Goal: Task Accomplishment & Management: Manage account settings

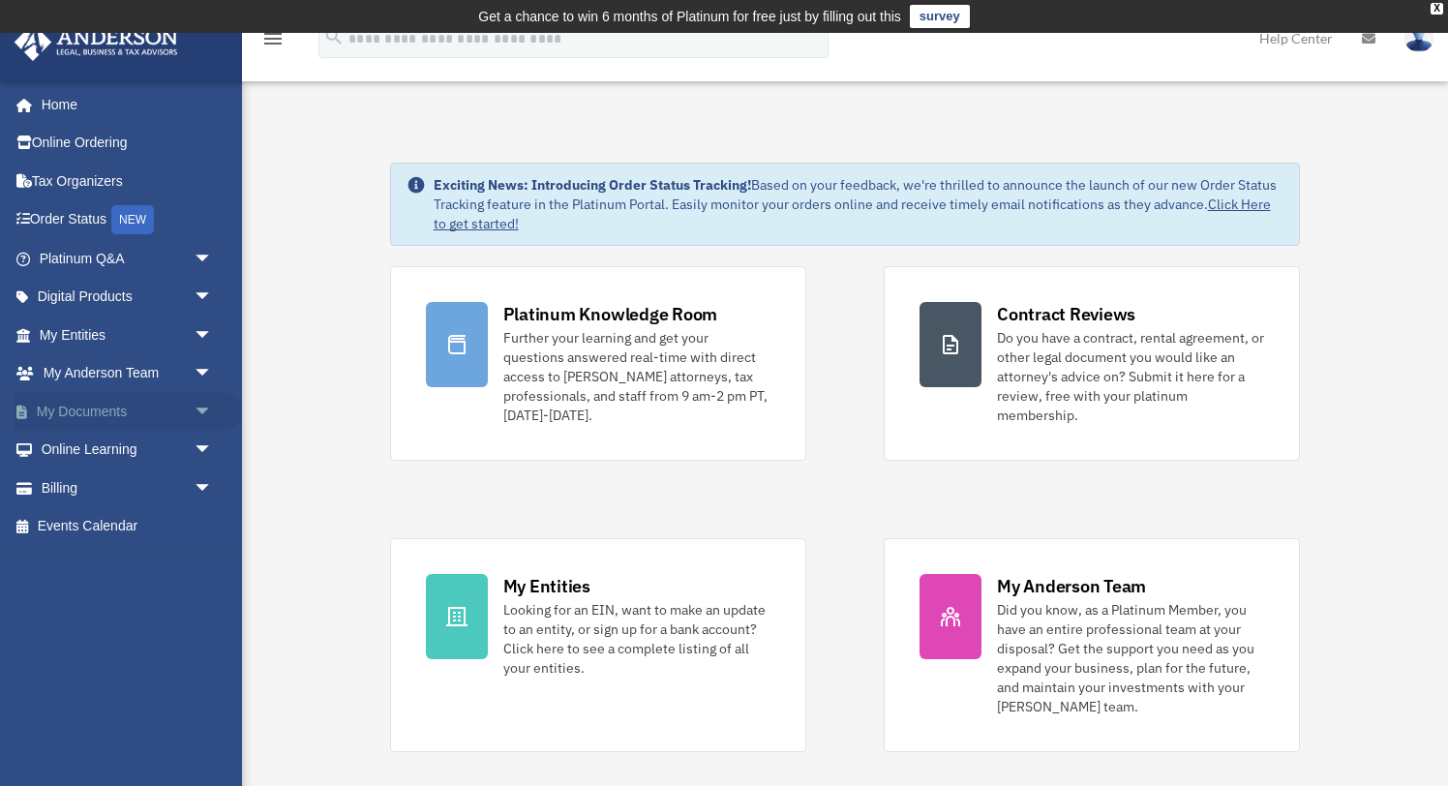
click at [110, 410] on link "My Documents arrow_drop_down" at bounding box center [128, 411] width 228 height 39
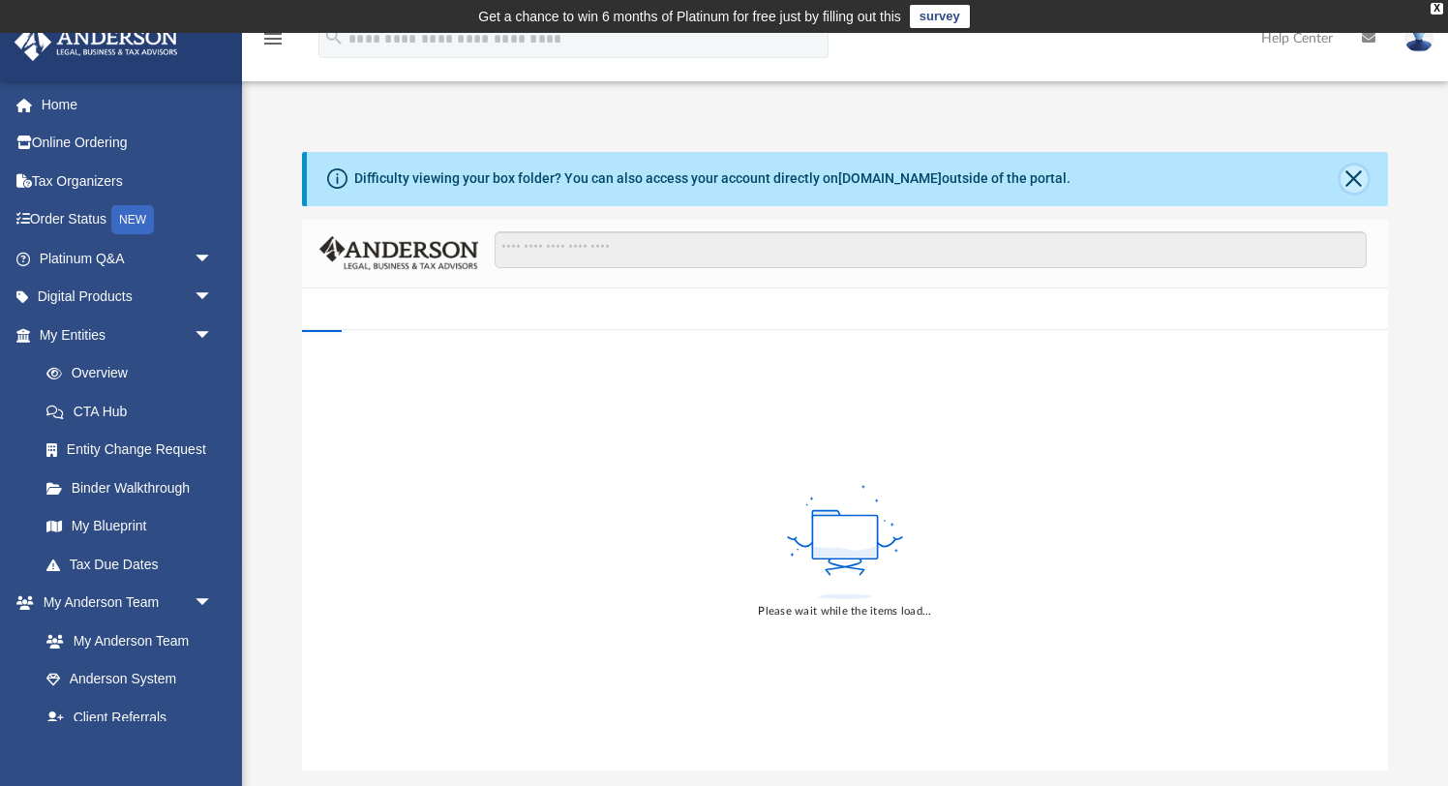
click at [1353, 177] on button "Close" at bounding box center [1353, 178] width 27 height 27
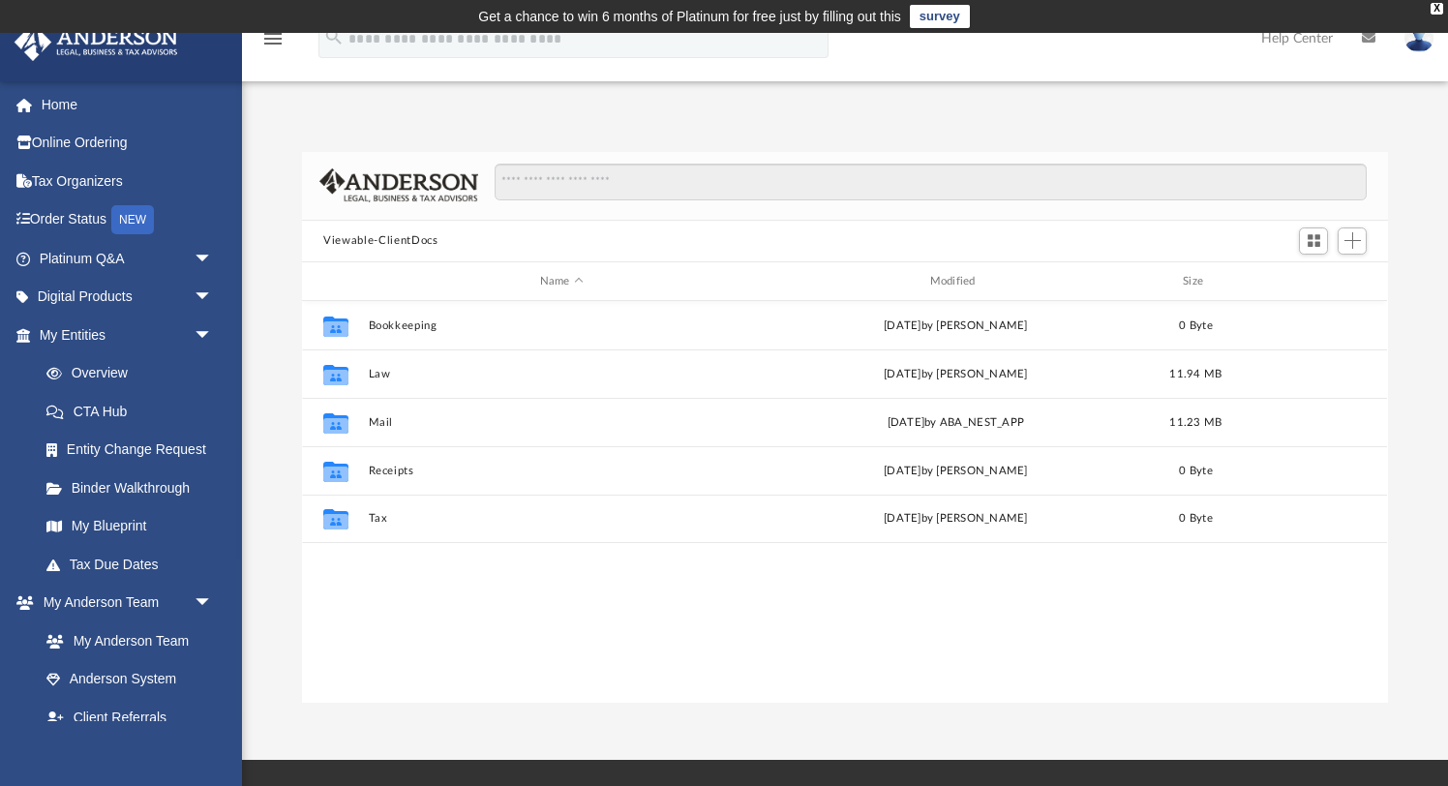
scroll to position [439, 1085]
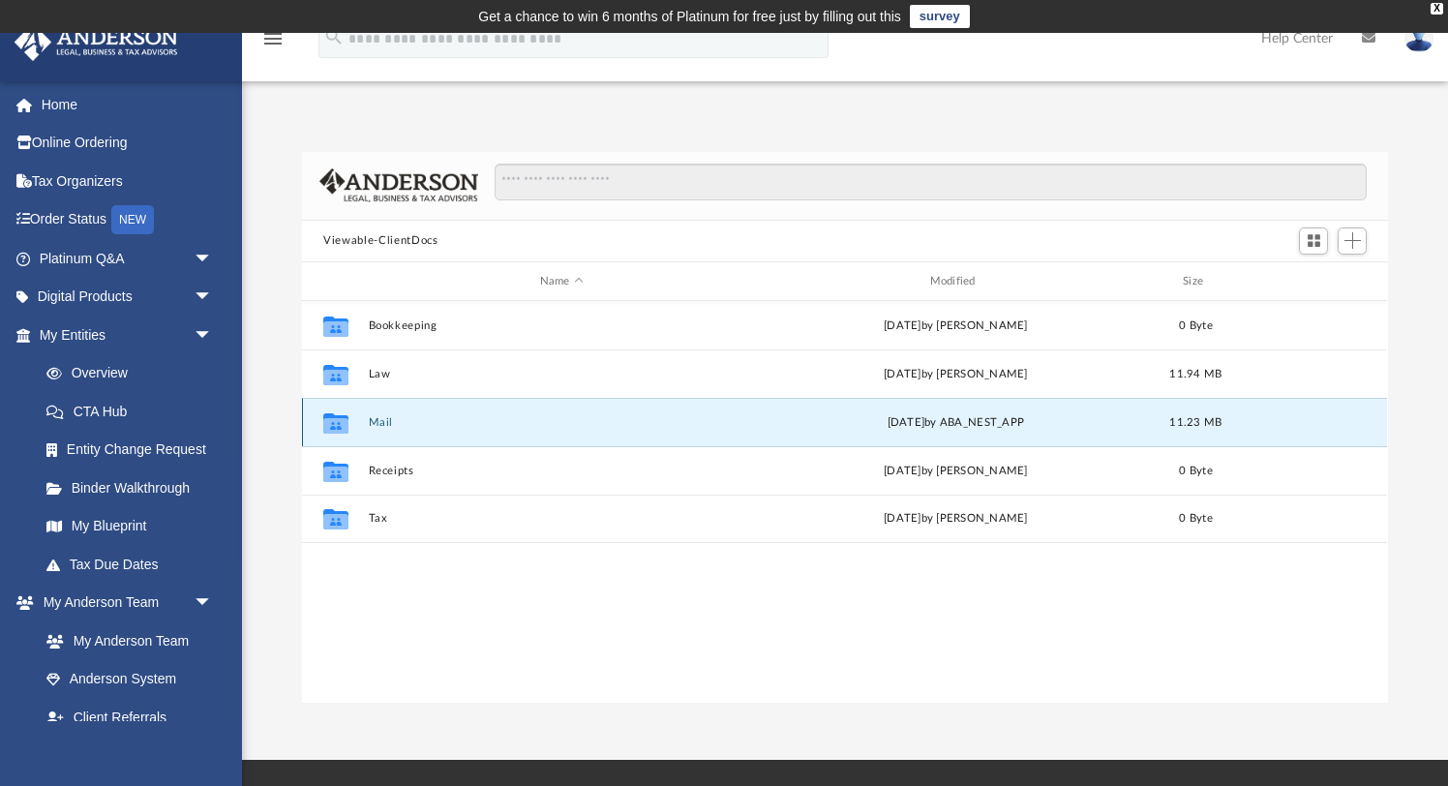
click at [376, 426] on button "Mail" at bounding box center [562, 422] width 386 height 13
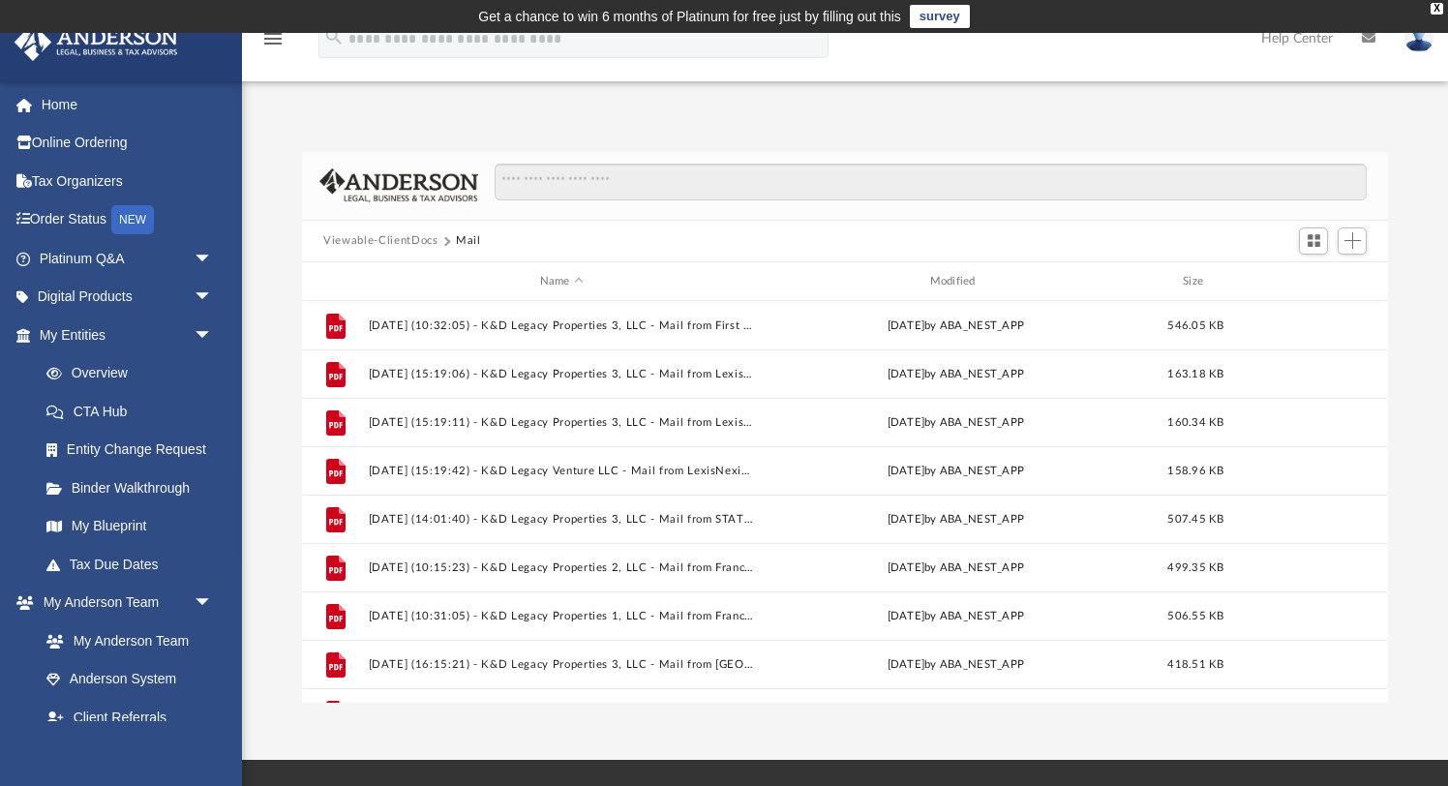
click at [967, 269] on div "Name Modified Size" at bounding box center [844, 281] width 1085 height 39
click at [596, 283] on div "Name" at bounding box center [561, 281] width 386 height 17
click at [971, 282] on div "Modified" at bounding box center [956, 281] width 386 height 17
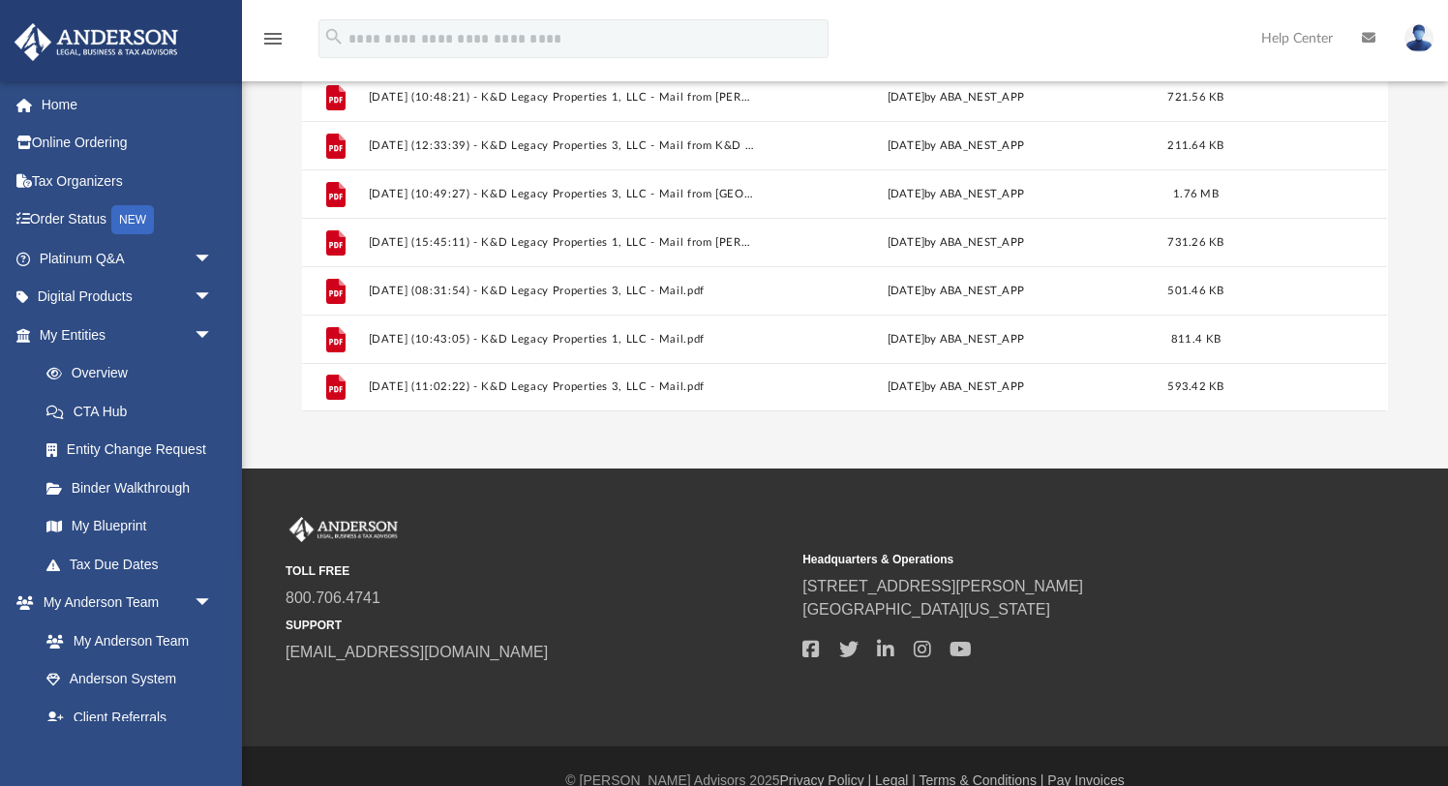
scroll to position [320, 0]
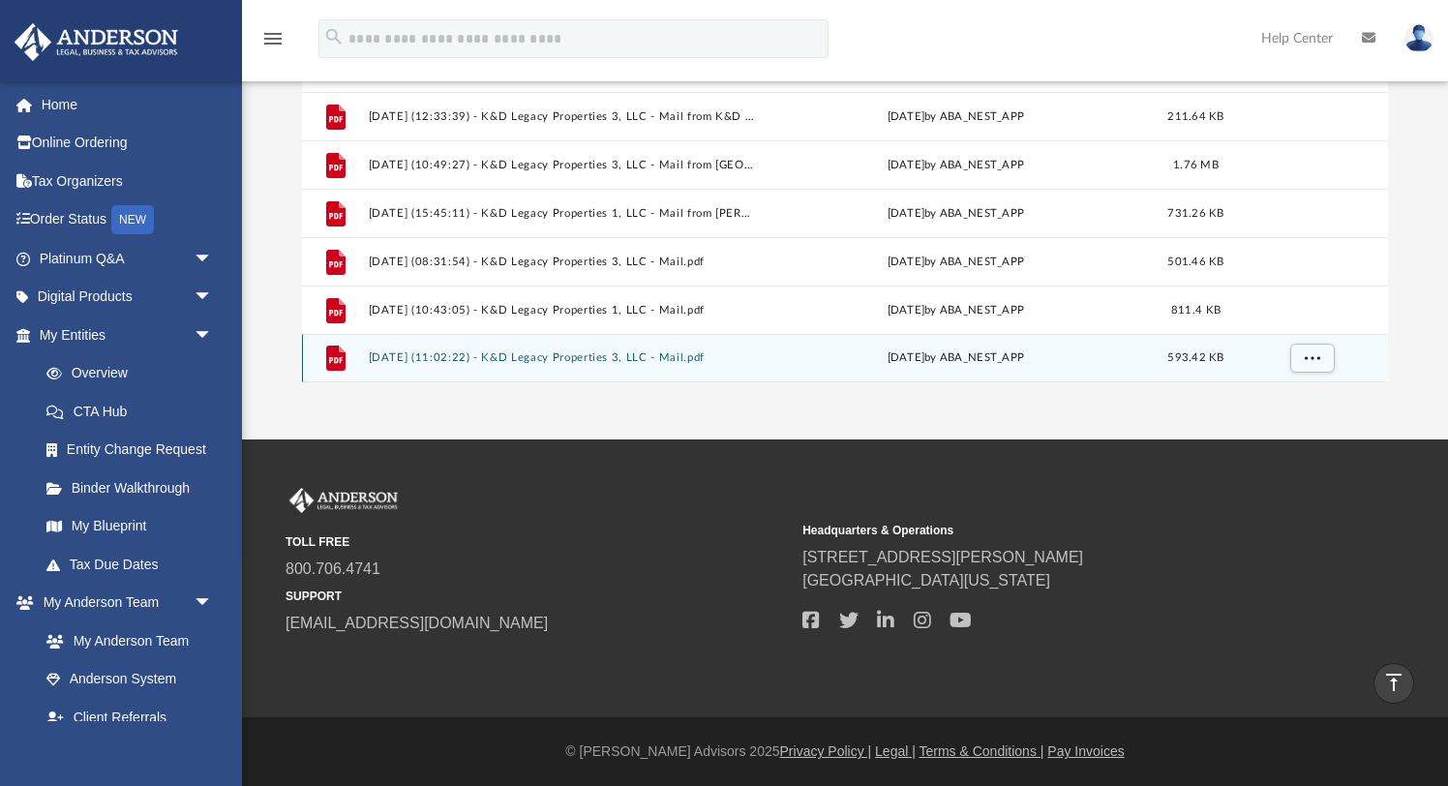
click at [1044, 356] on div "Thu Sep 18 2025 by ABA_NEST_APP" at bounding box center [956, 358] width 386 height 17
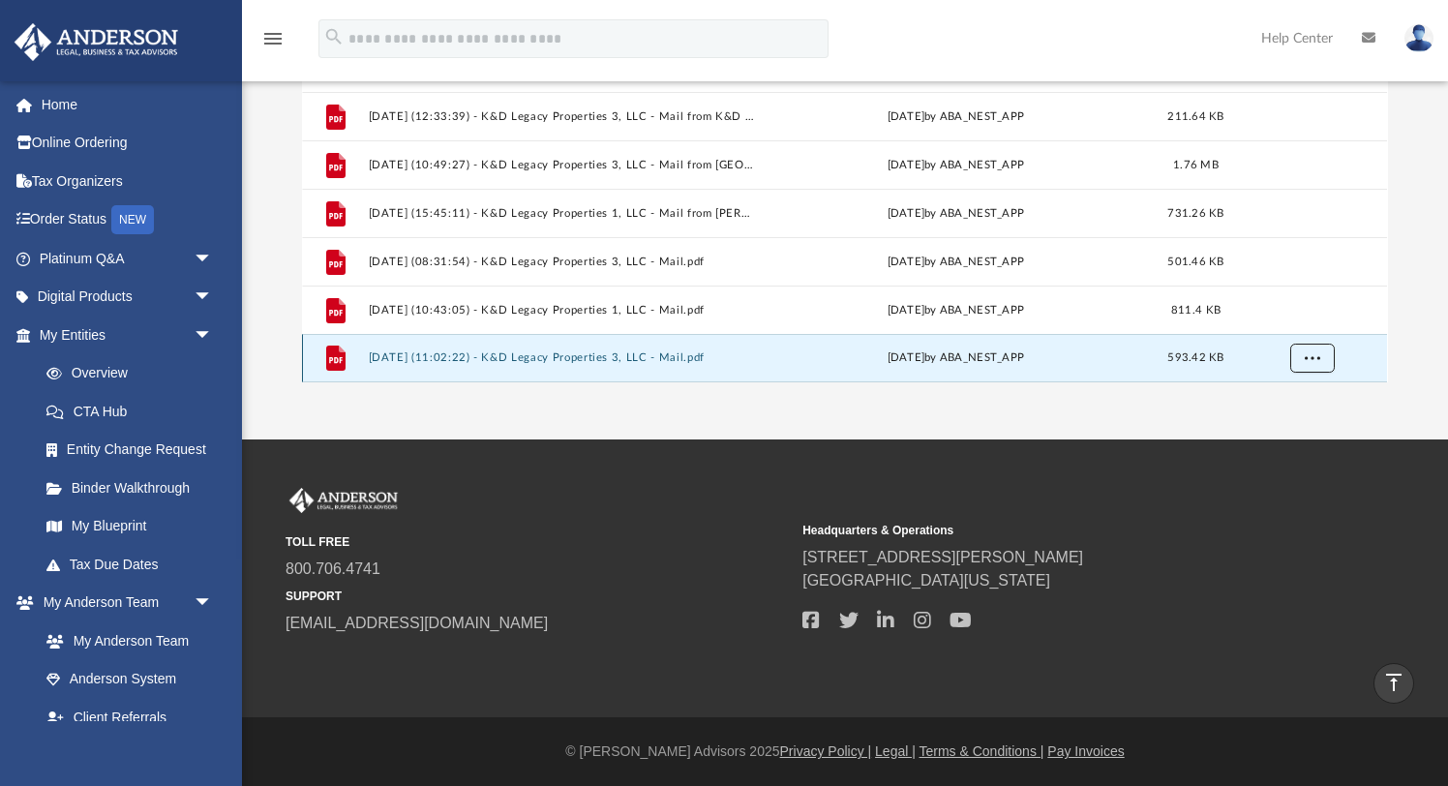
click at [1326, 355] on button "More options" at bounding box center [1312, 358] width 45 height 29
click at [1299, 285] on li "Preview" at bounding box center [1295, 287] width 56 height 20
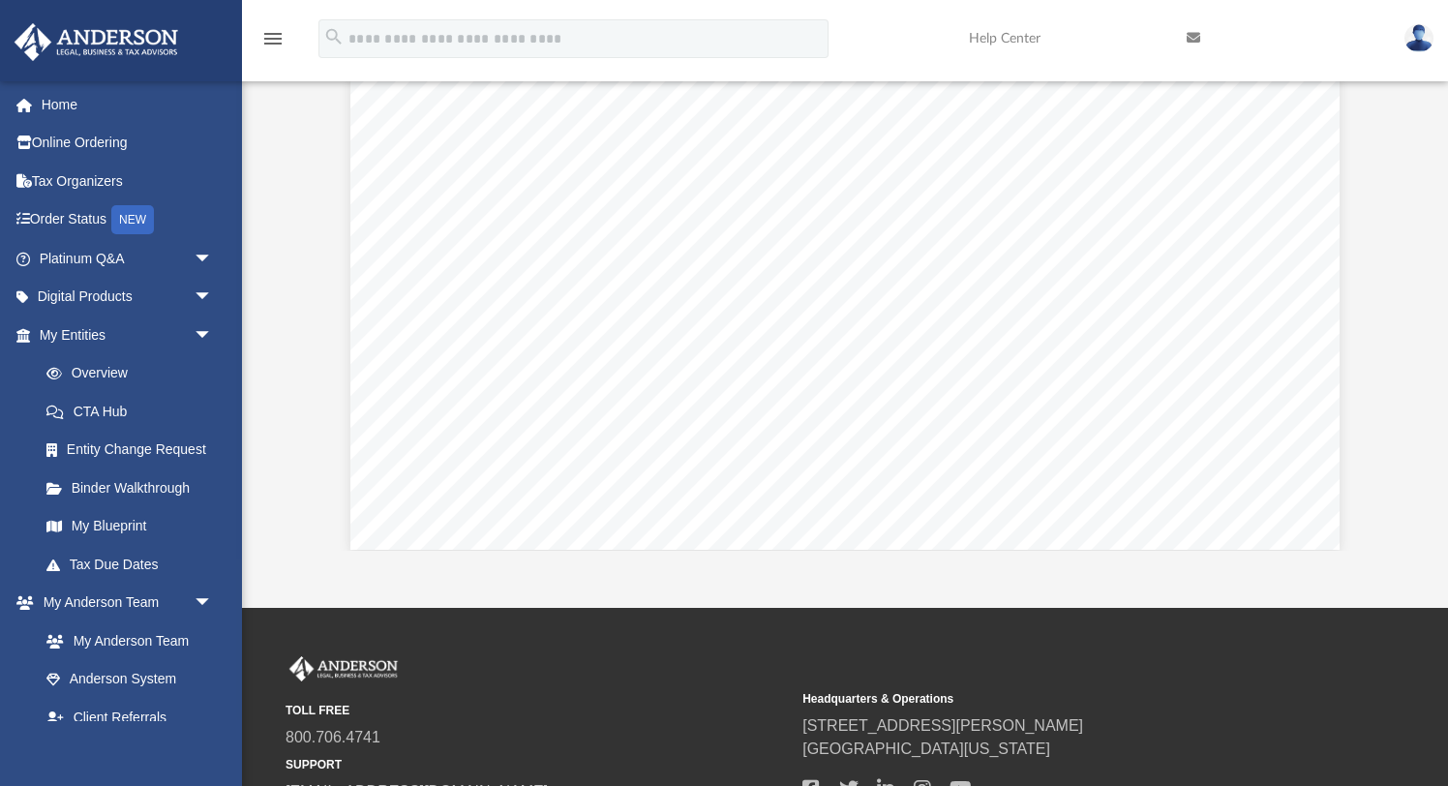
scroll to position [788, 0]
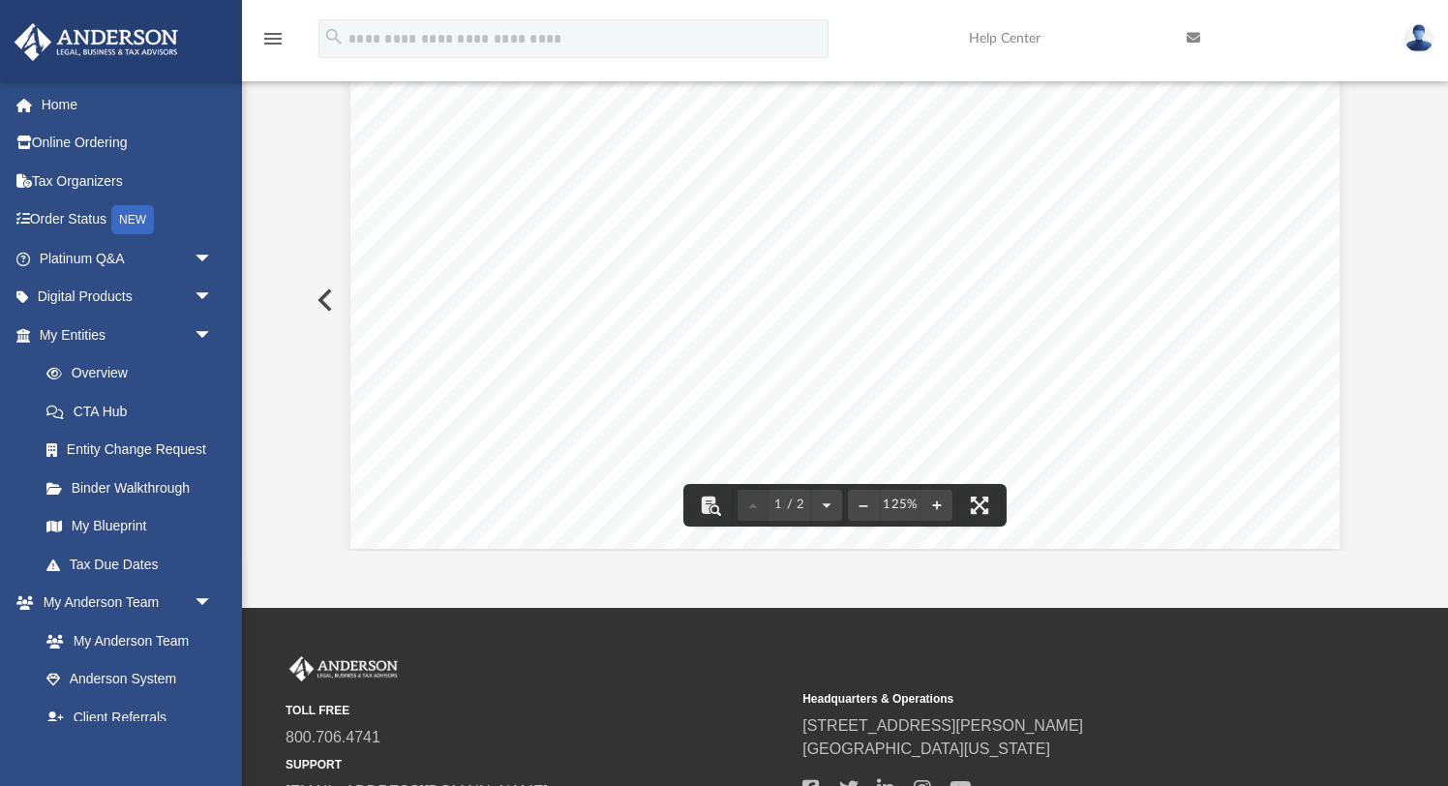
click at [322, 306] on button "Preview" at bounding box center [323, 300] width 43 height 54
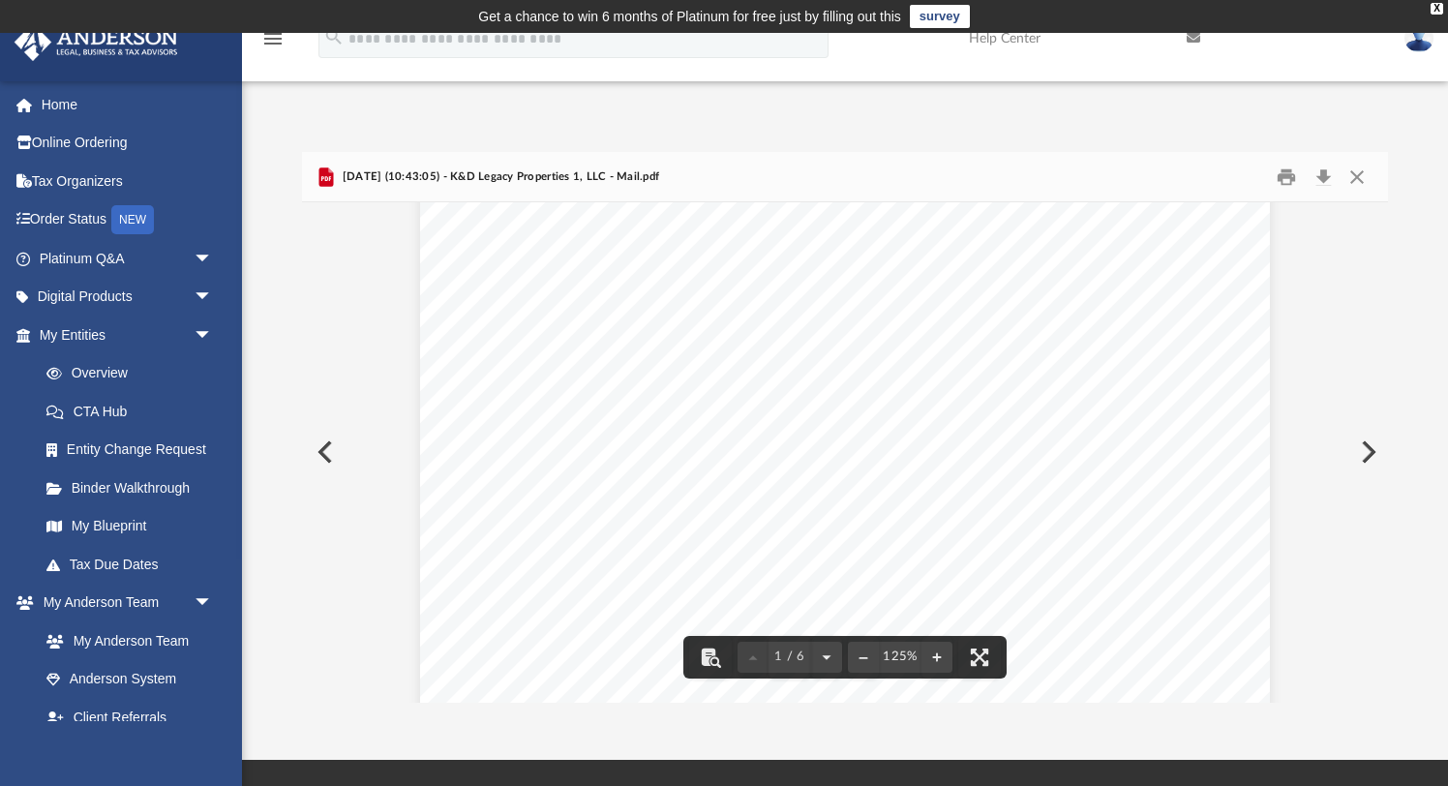
scroll to position [383, 0]
click at [332, 455] on button "Preview" at bounding box center [323, 452] width 43 height 54
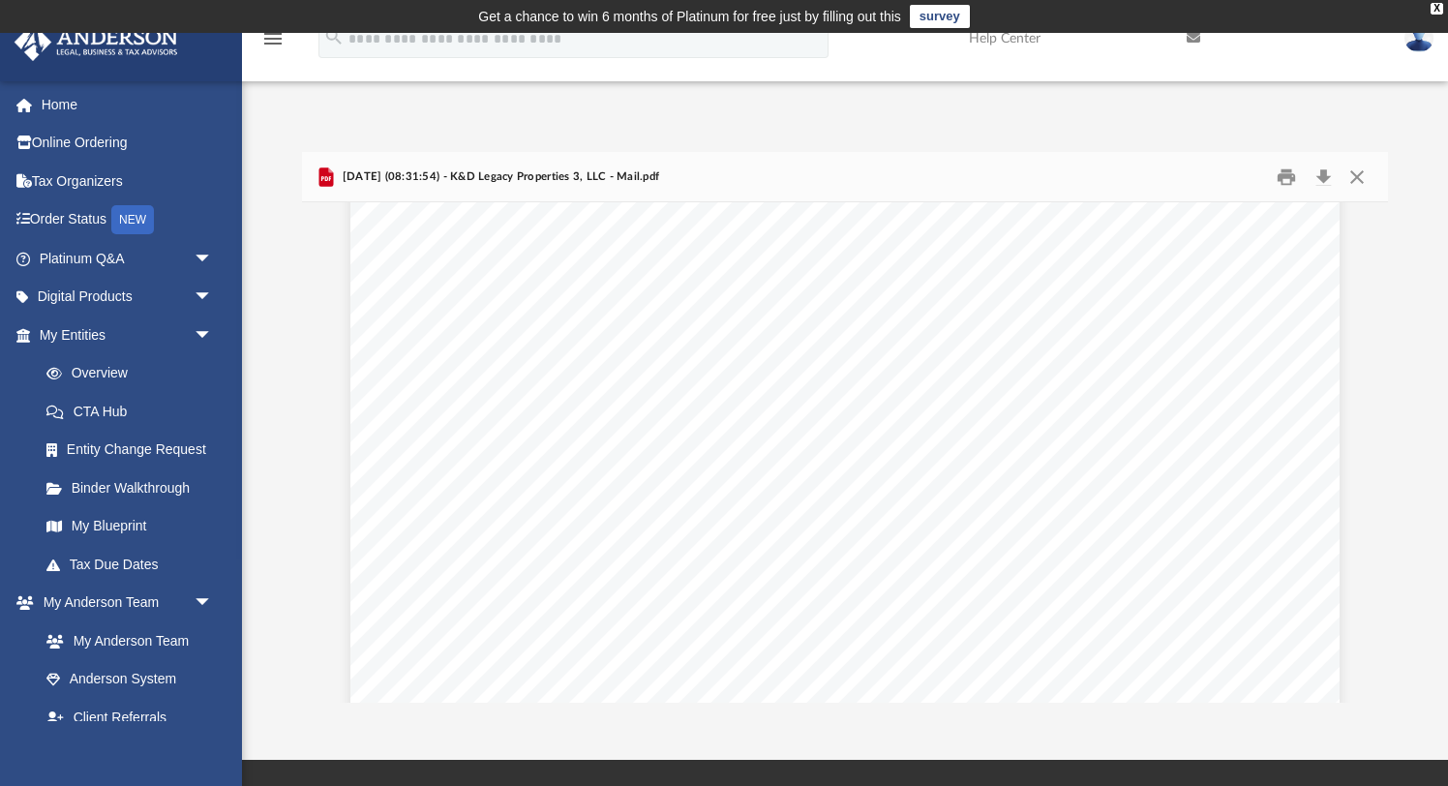
scroll to position [242, 0]
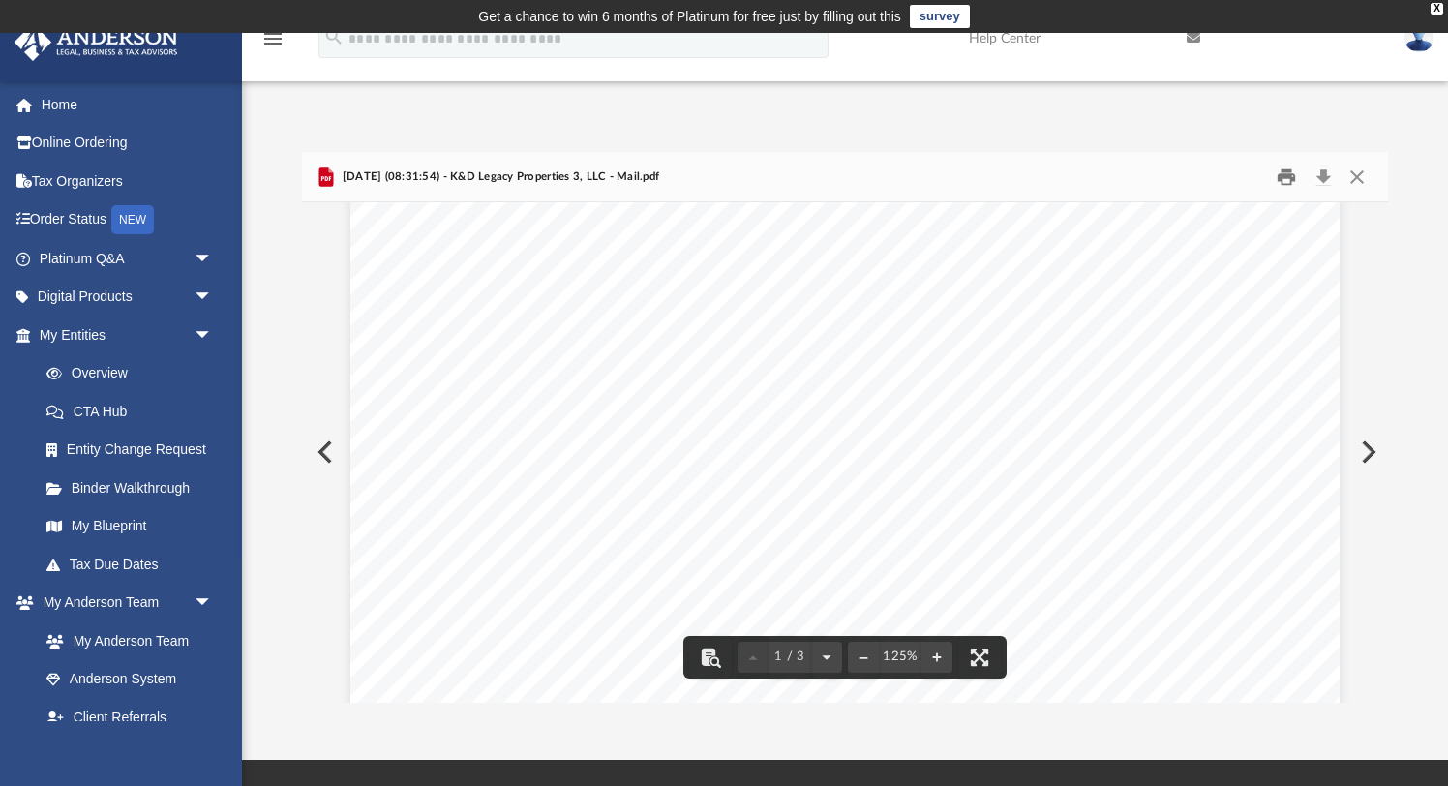
click at [1283, 174] on button "Print" at bounding box center [1286, 177] width 39 height 30
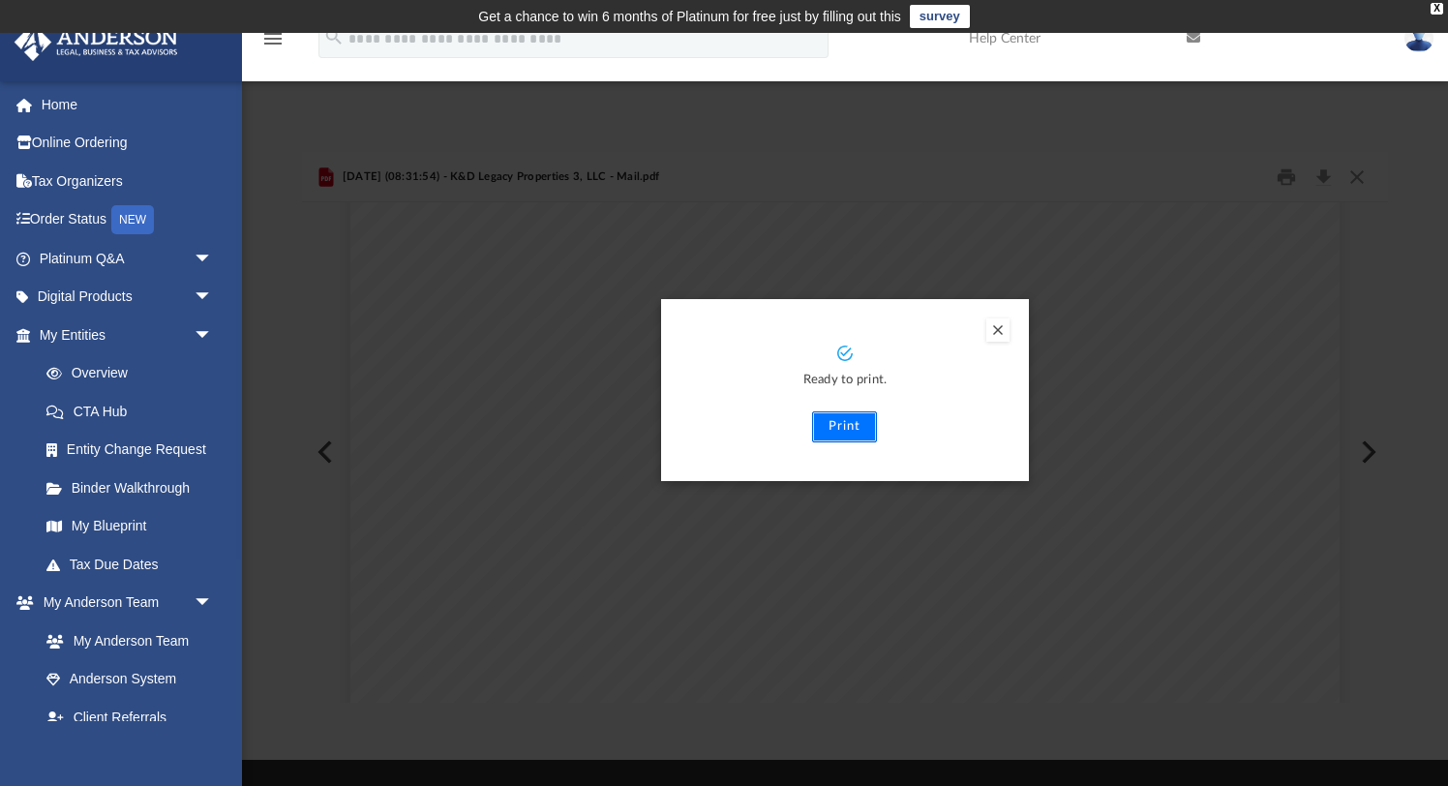
click at [853, 429] on button "Print" at bounding box center [844, 426] width 65 height 31
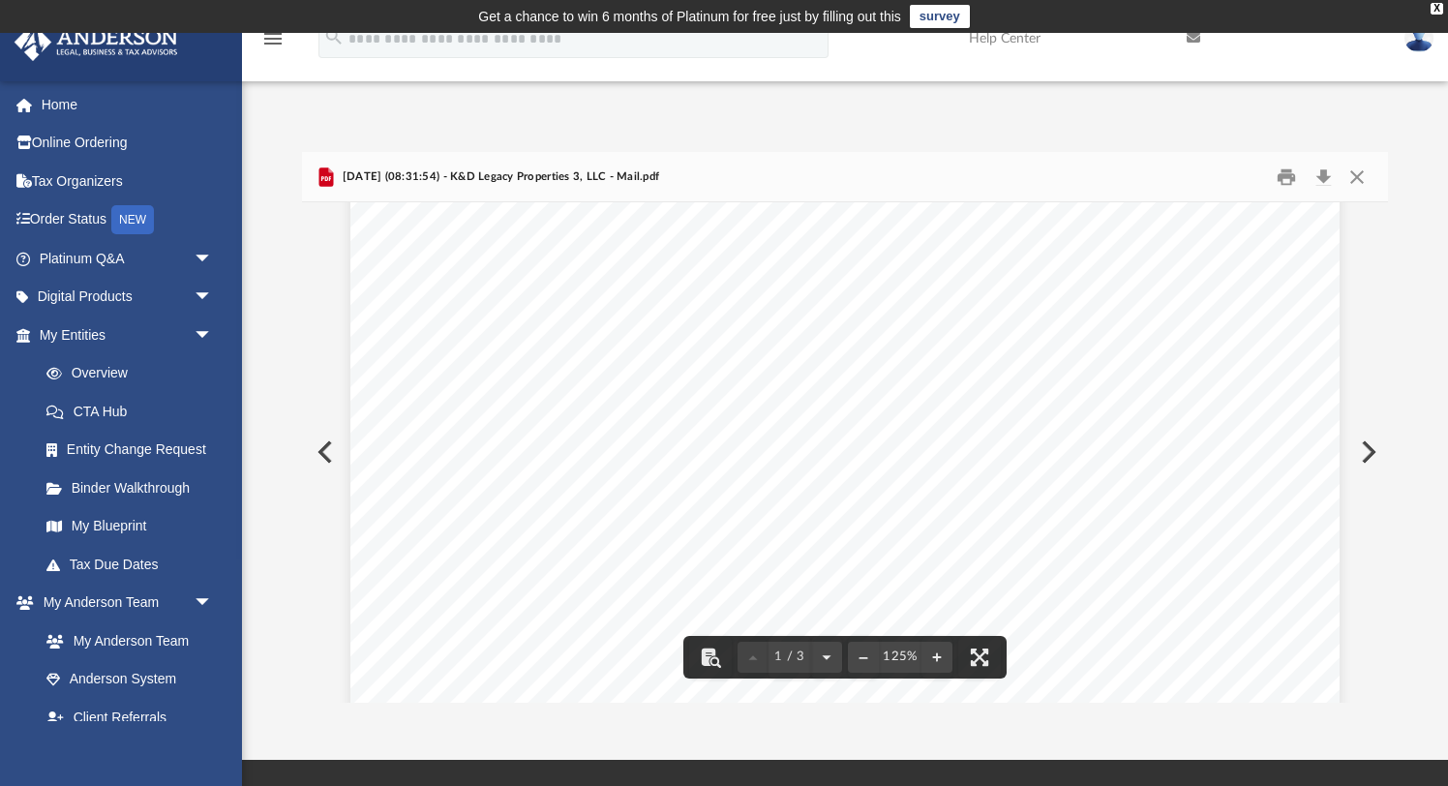
scroll to position [269, 0]
click at [324, 450] on button "Preview" at bounding box center [323, 452] width 43 height 54
click at [1370, 458] on button "Preview" at bounding box center [1366, 452] width 43 height 54
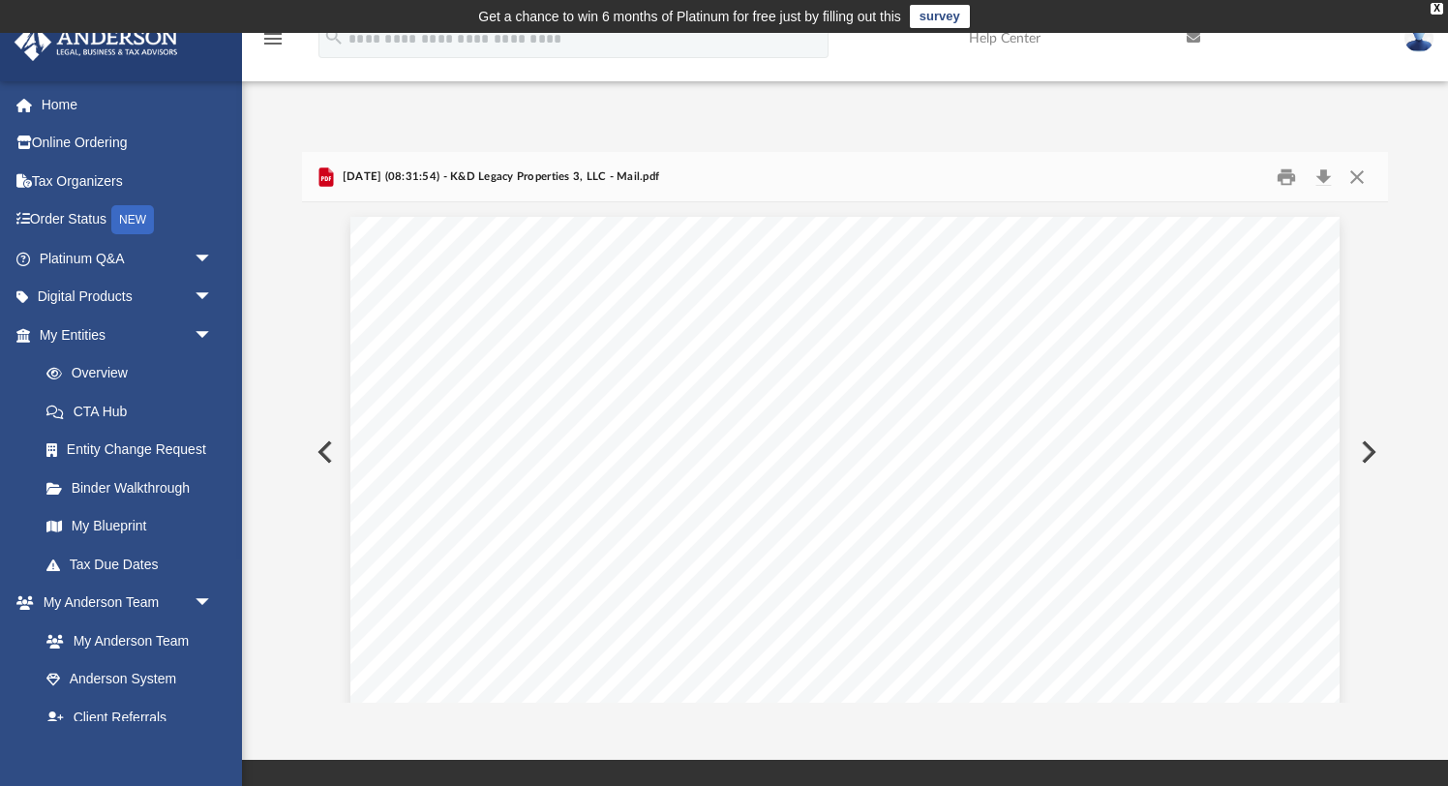
click at [1368, 455] on button "Preview" at bounding box center [1366, 452] width 43 height 54
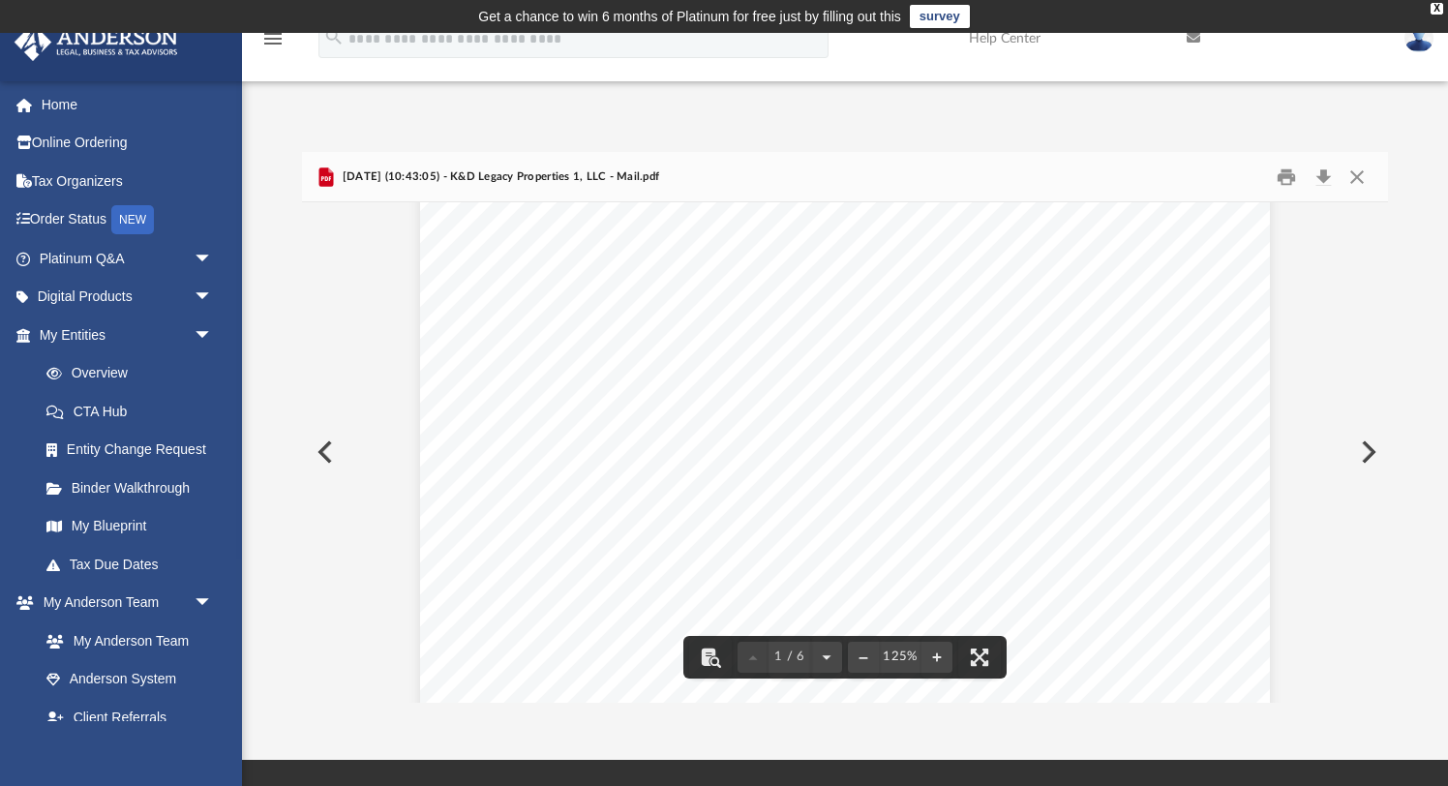
scroll to position [950, 0]
click at [1367, 451] on button "Preview" at bounding box center [1366, 452] width 43 height 54
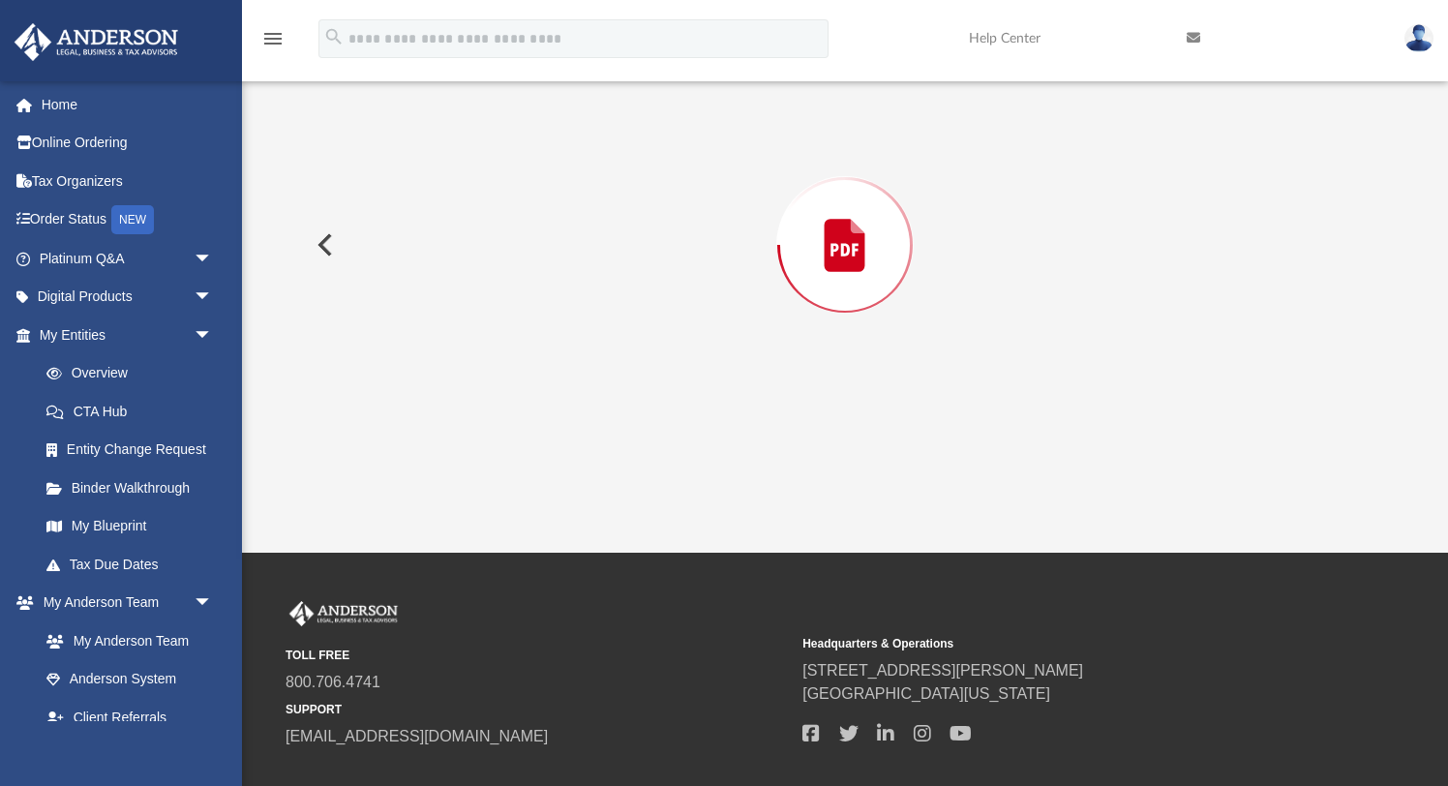
scroll to position [320, 0]
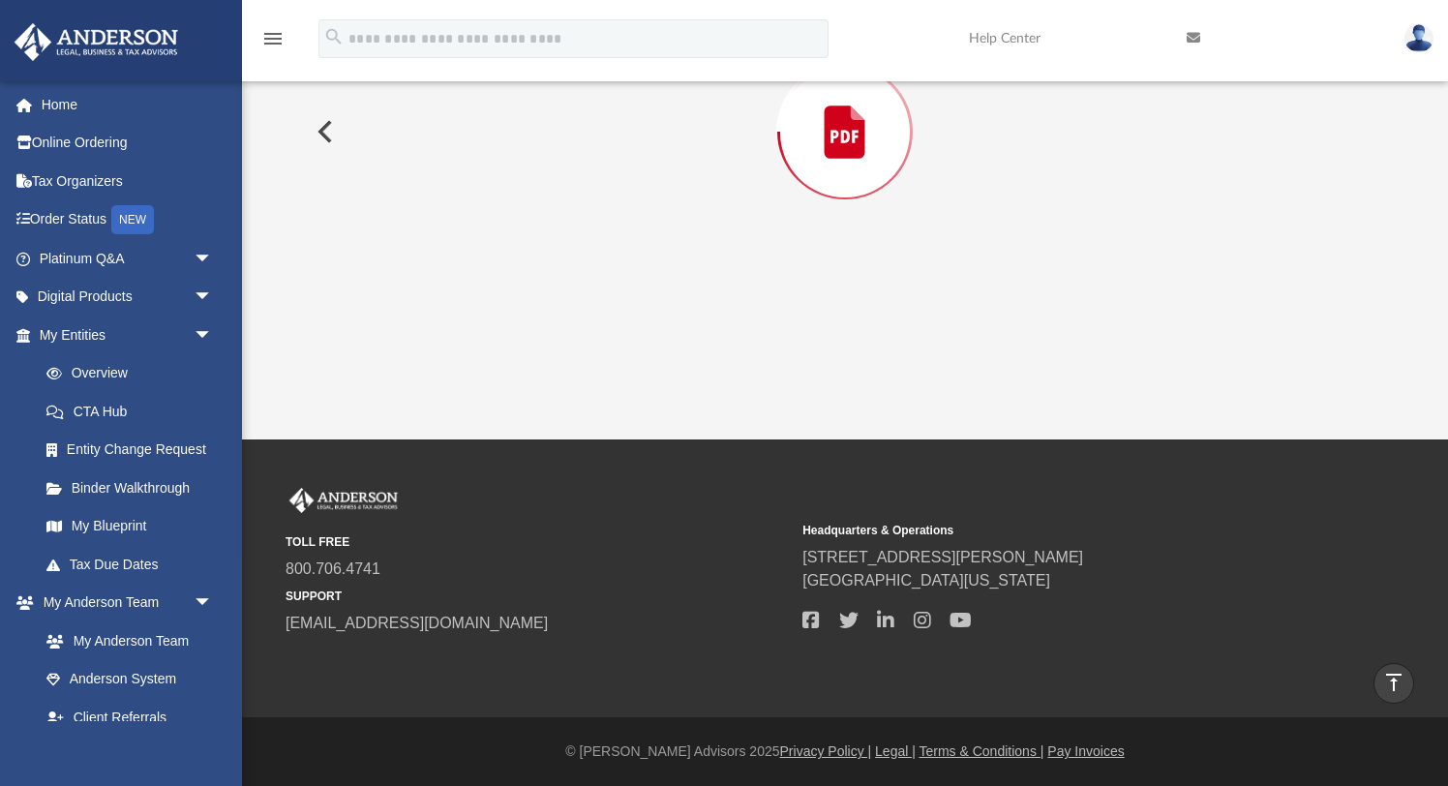
click at [334, 124] on button "Preview" at bounding box center [323, 132] width 43 height 54
click at [323, 132] on button "Preview" at bounding box center [323, 132] width 43 height 54
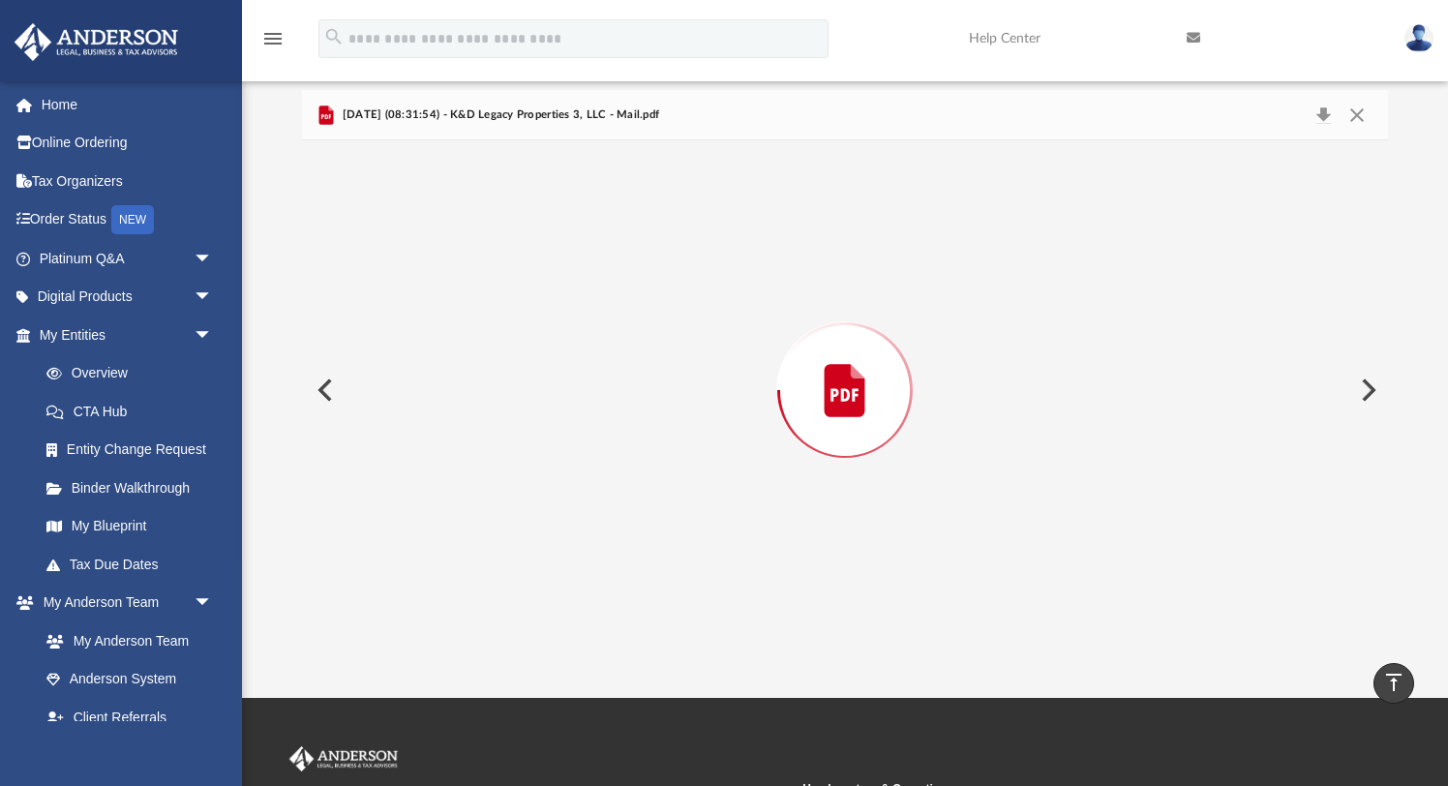
scroll to position [0, 0]
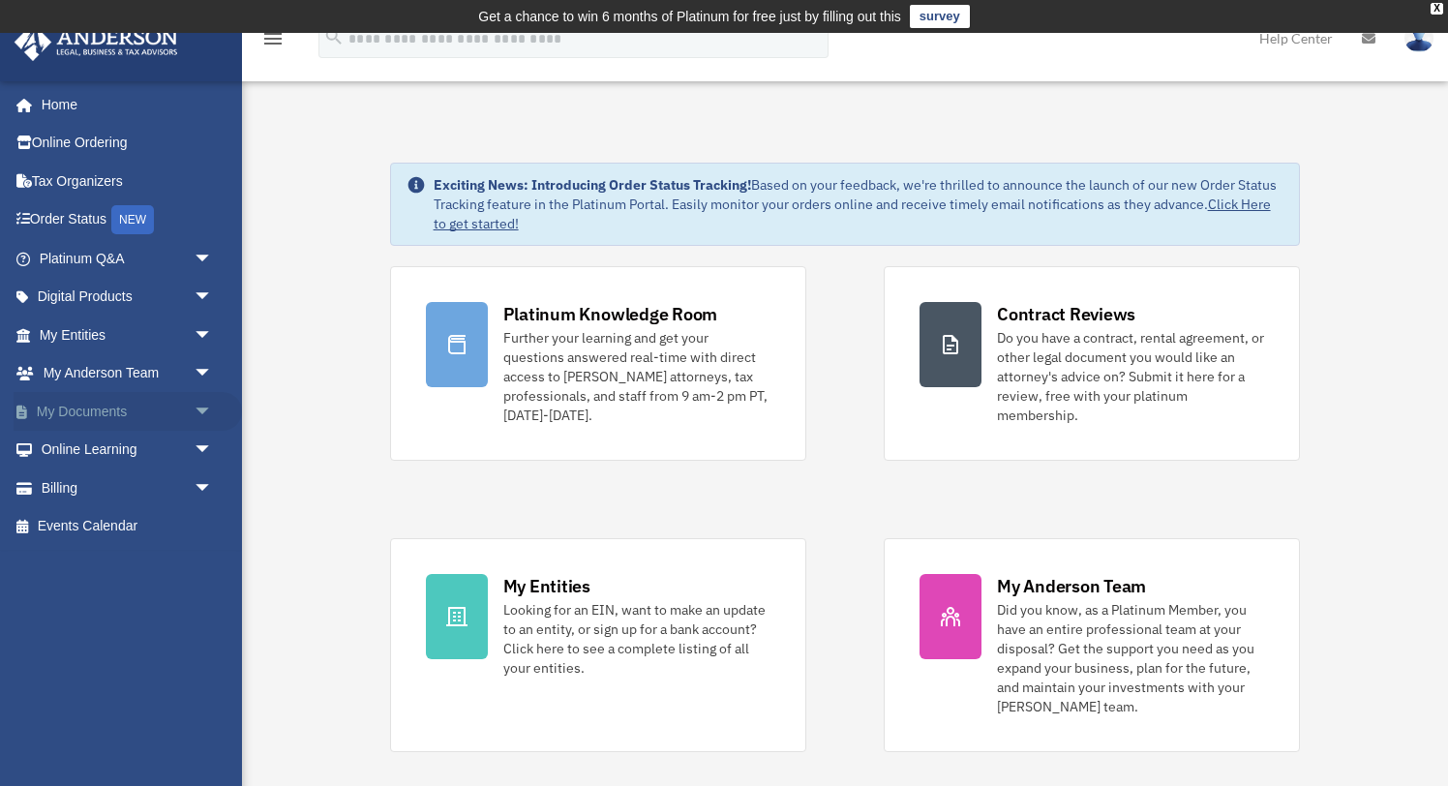
click at [125, 412] on link "My Documents arrow_drop_down" at bounding box center [128, 411] width 228 height 39
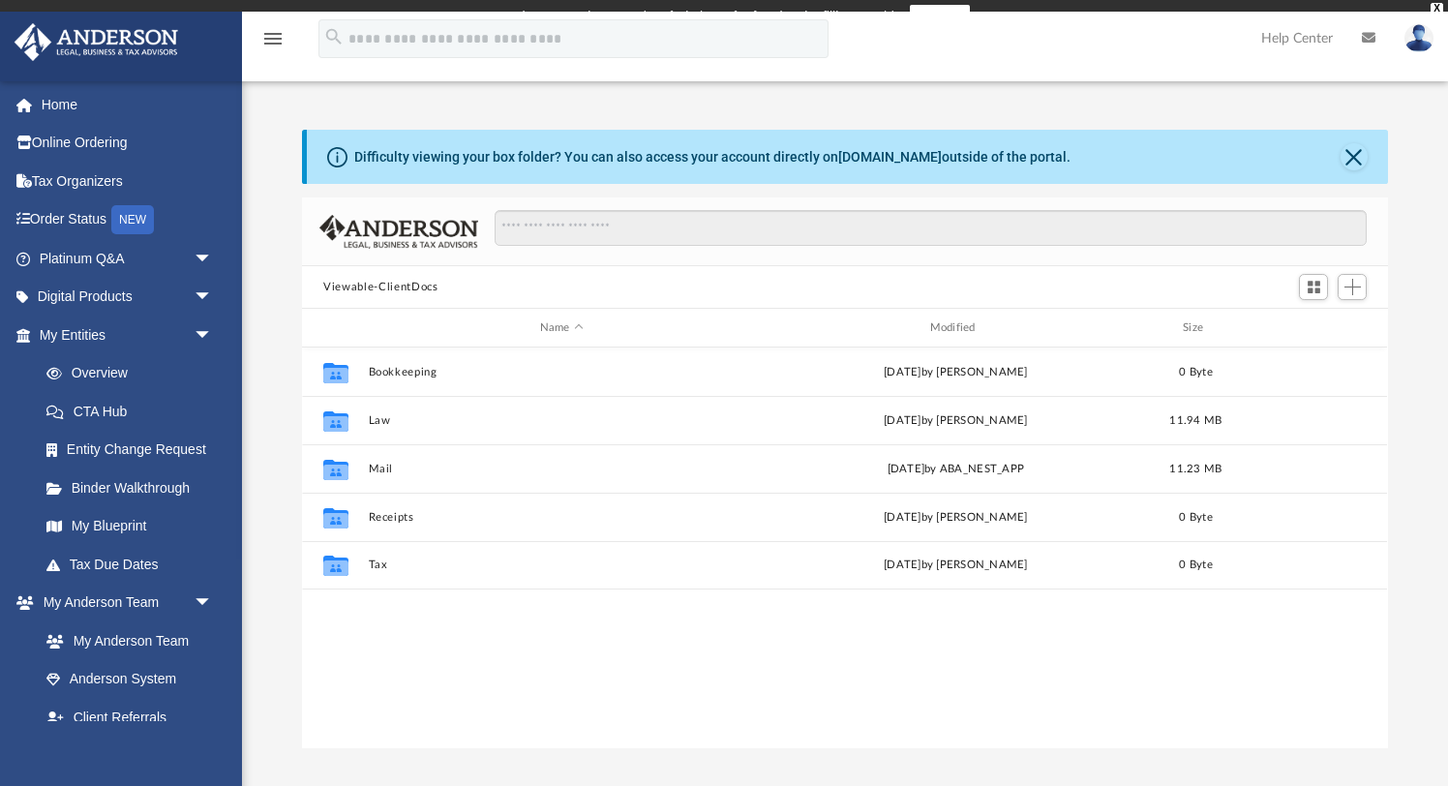
scroll to position [439, 1085]
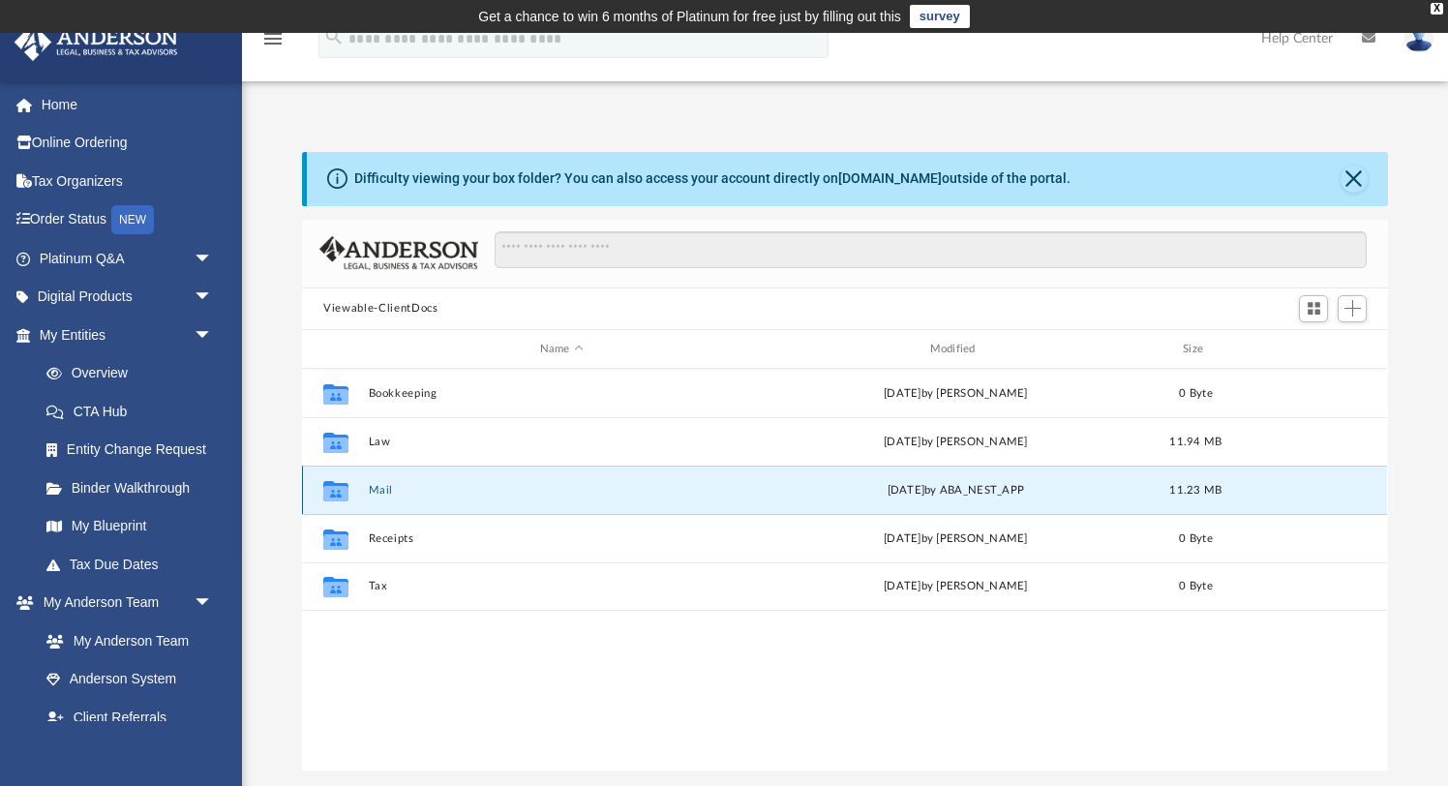
click at [375, 492] on button "Mail" at bounding box center [562, 490] width 386 height 13
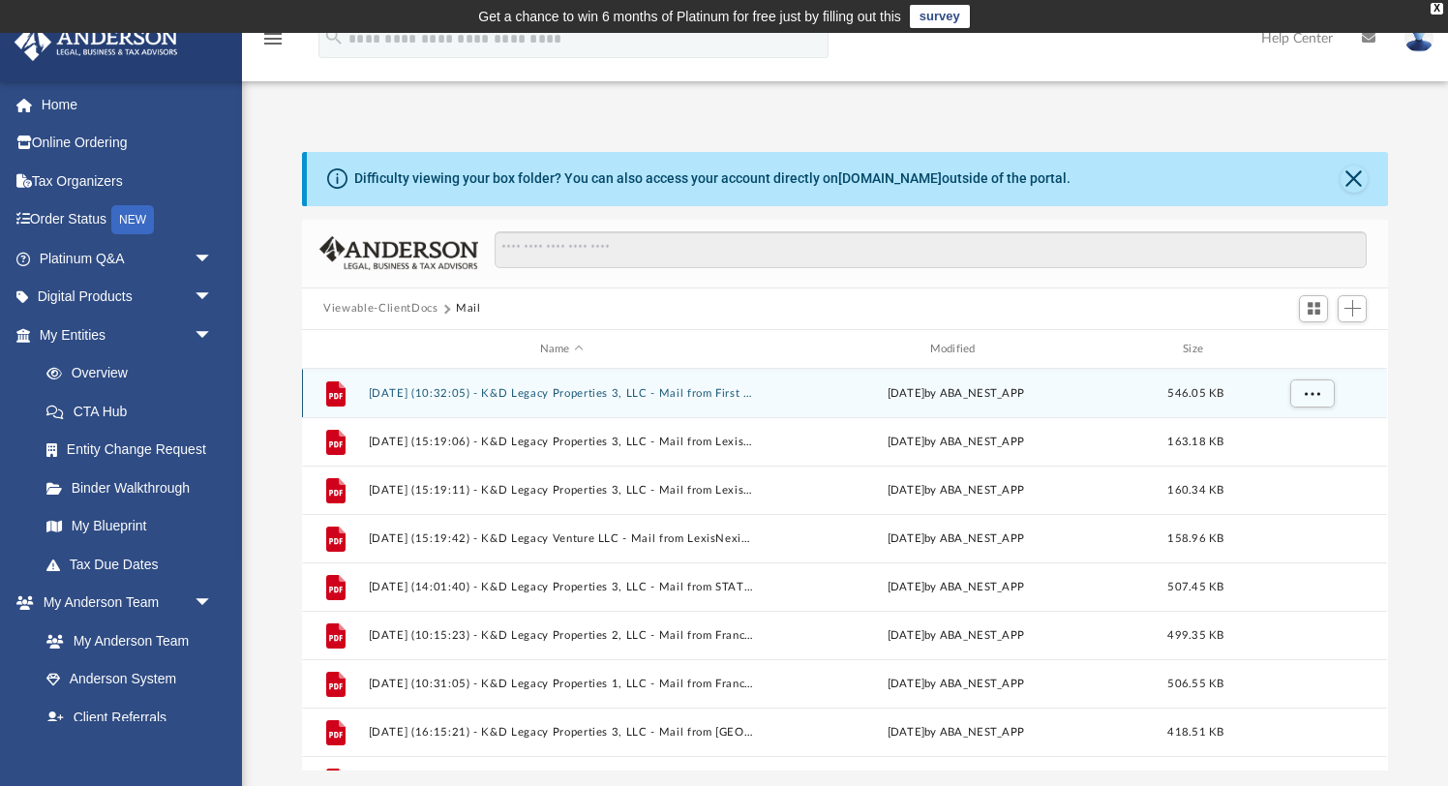
click at [554, 390] on button "2025.04.11 (10:32:05) - K&D Legacy Properties 3, LLC - Mail from First American…" at bounding box center [562, 393] width 386 height 13
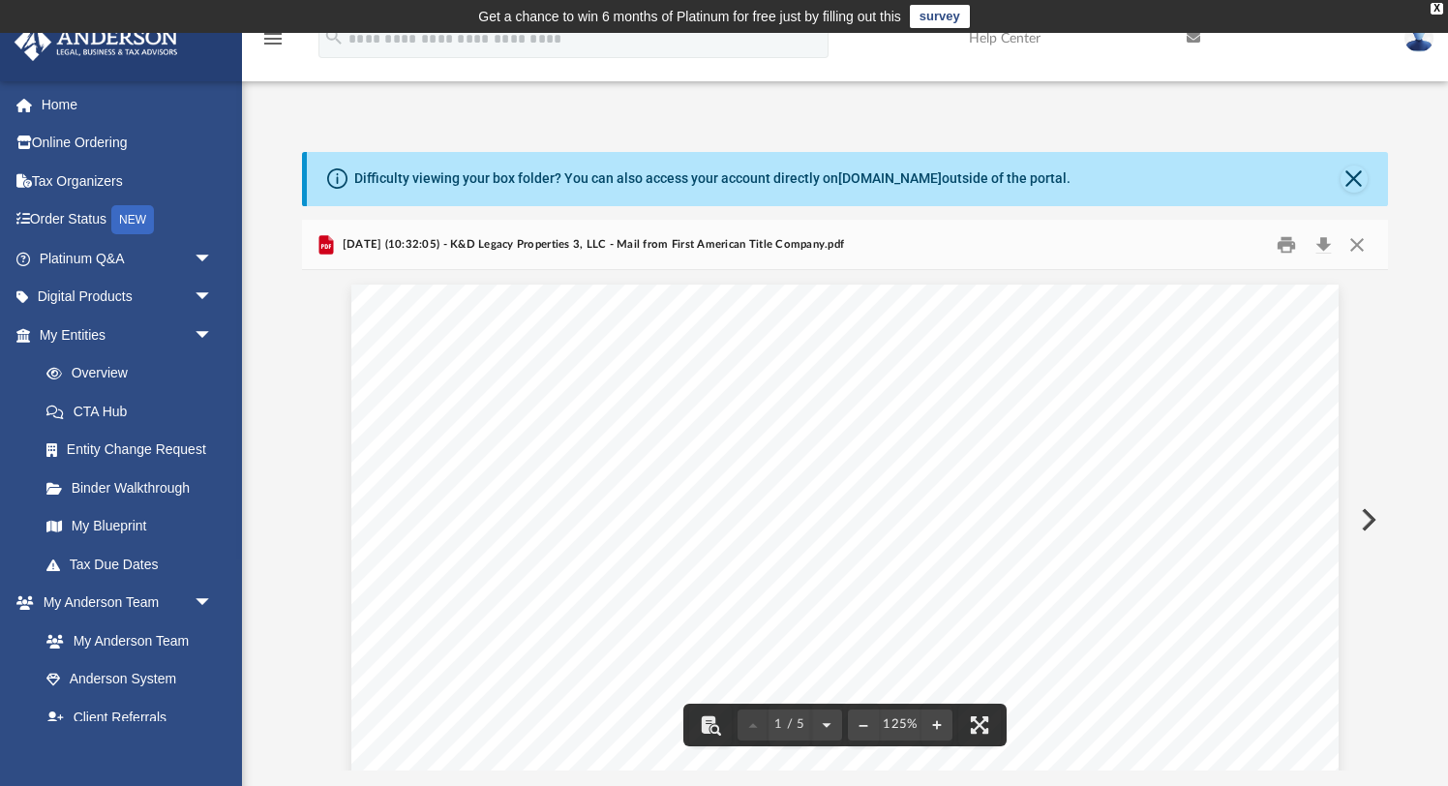
click at [1350, 163] on div "Difficulty viewing your box folder? You can also access your account directly o…" at bounding box center [847, 179] width 1080 height 54
click at [1350, 176] on button "Close" at bounding box center [1353, 178] width 27 height 27
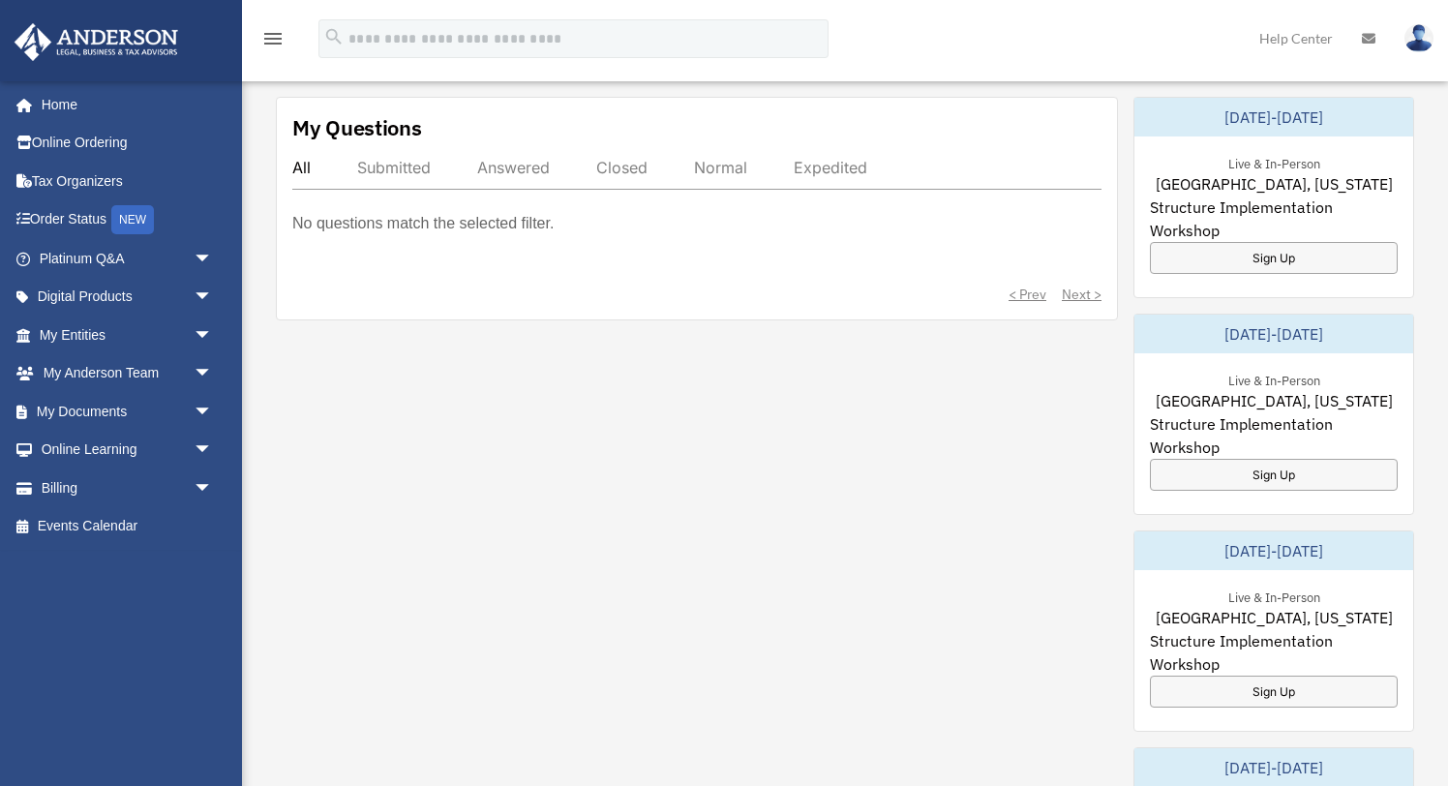
scroll to position [779, 0]
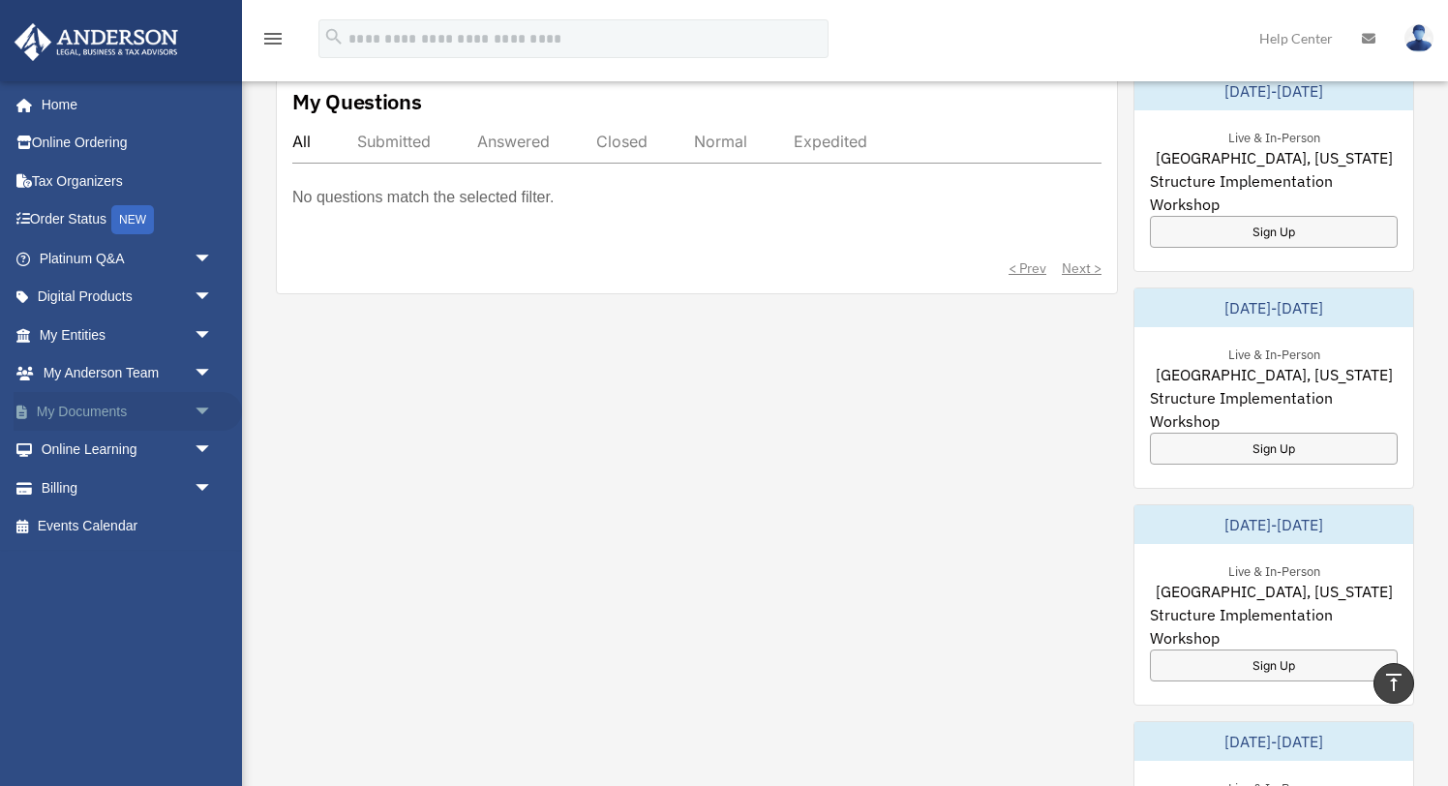
click at [90, 414] on link "My Documents arrow_drop_down" at bounding box center [128, 411] width 228 height 39
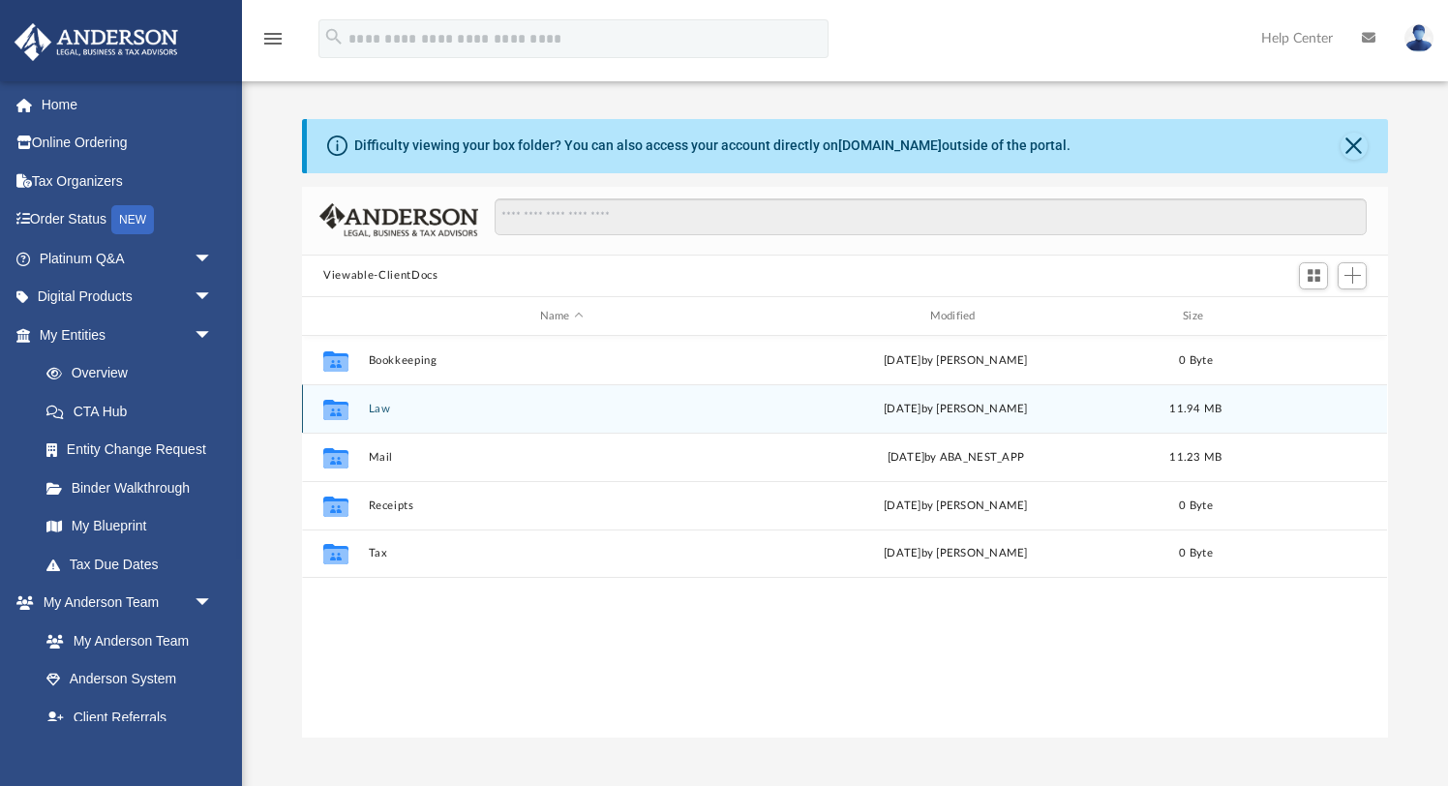
scroll to position [439, 1085]
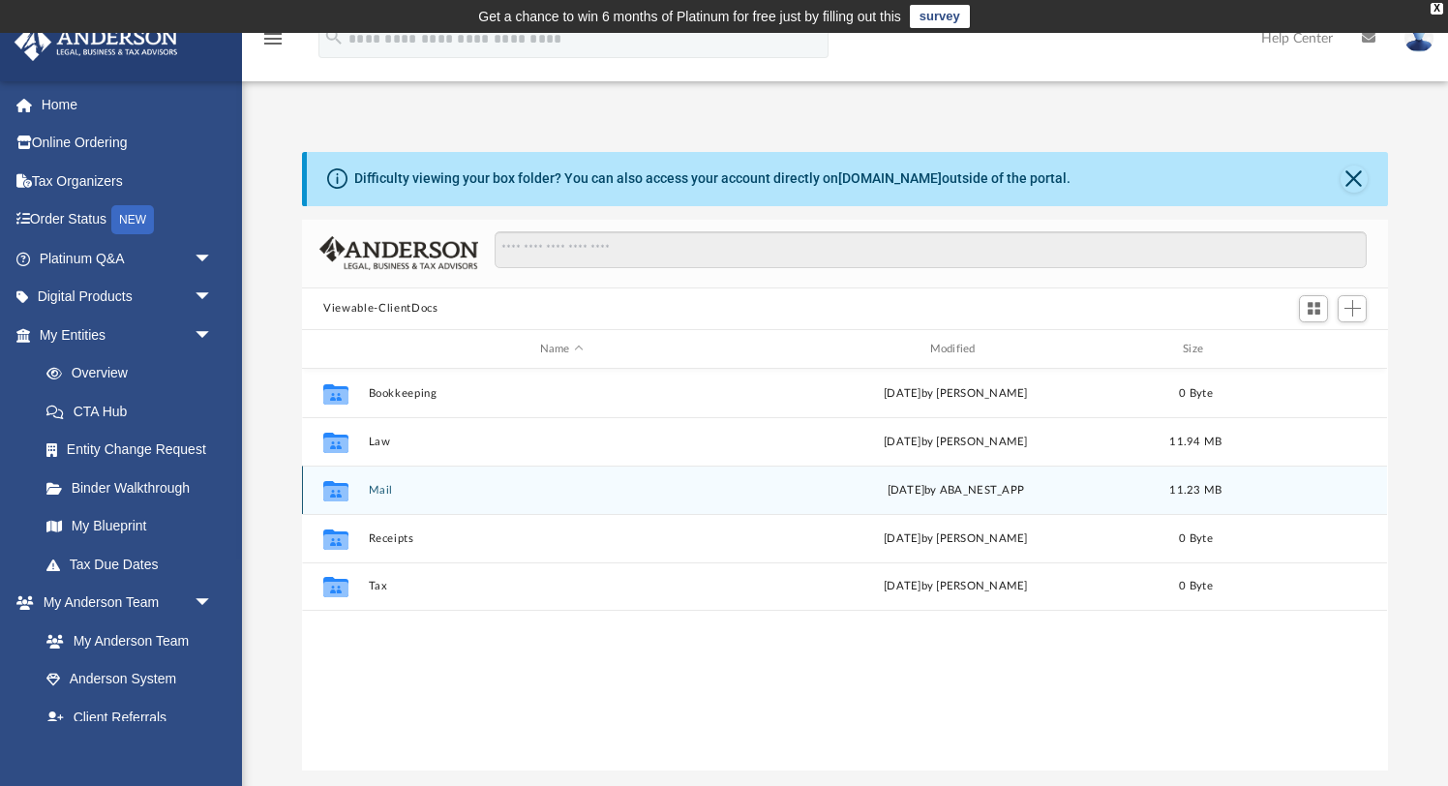
click at [374, 494] on button "Mail" at bounding box center [562, 490] width 386 height 13
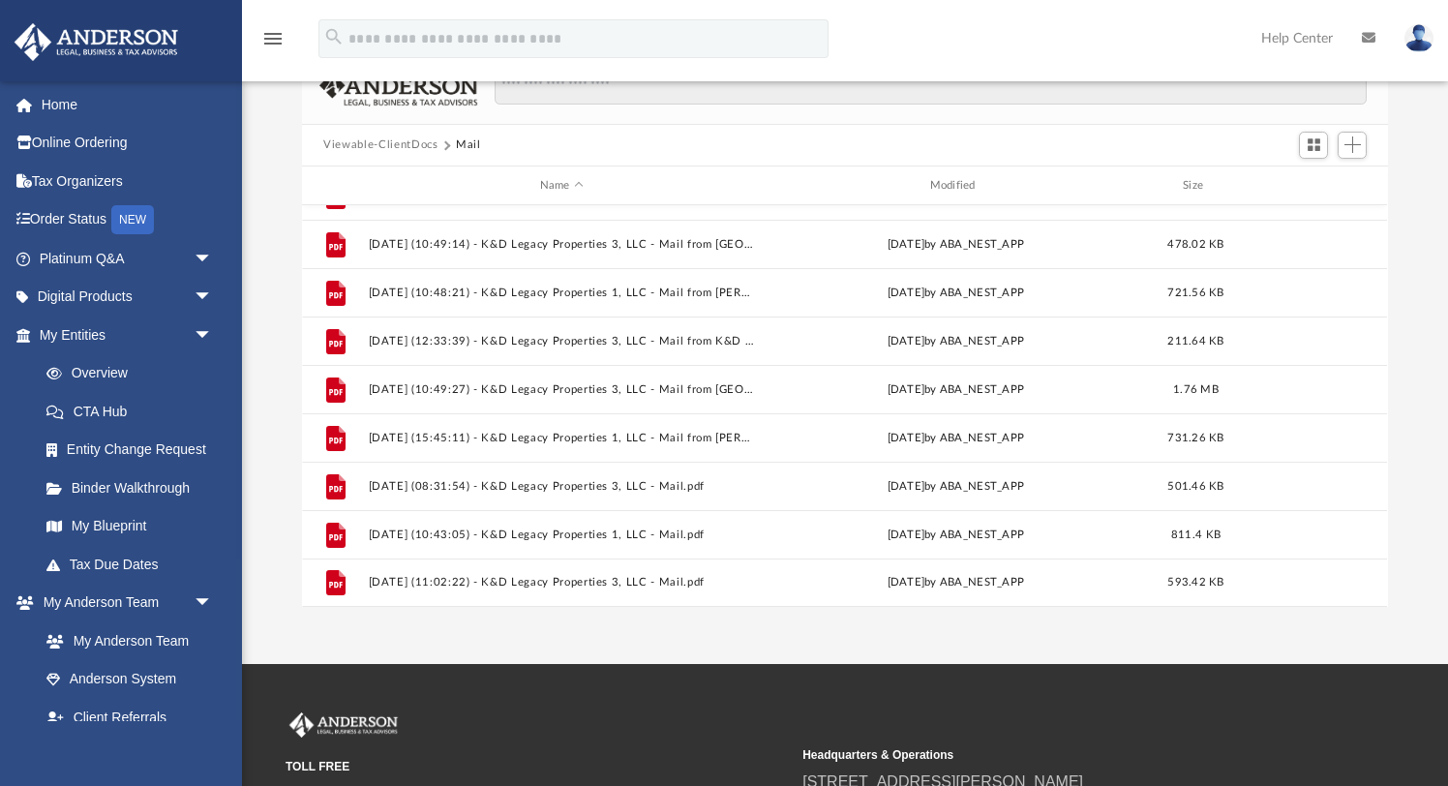
scroll to position [388, 0]
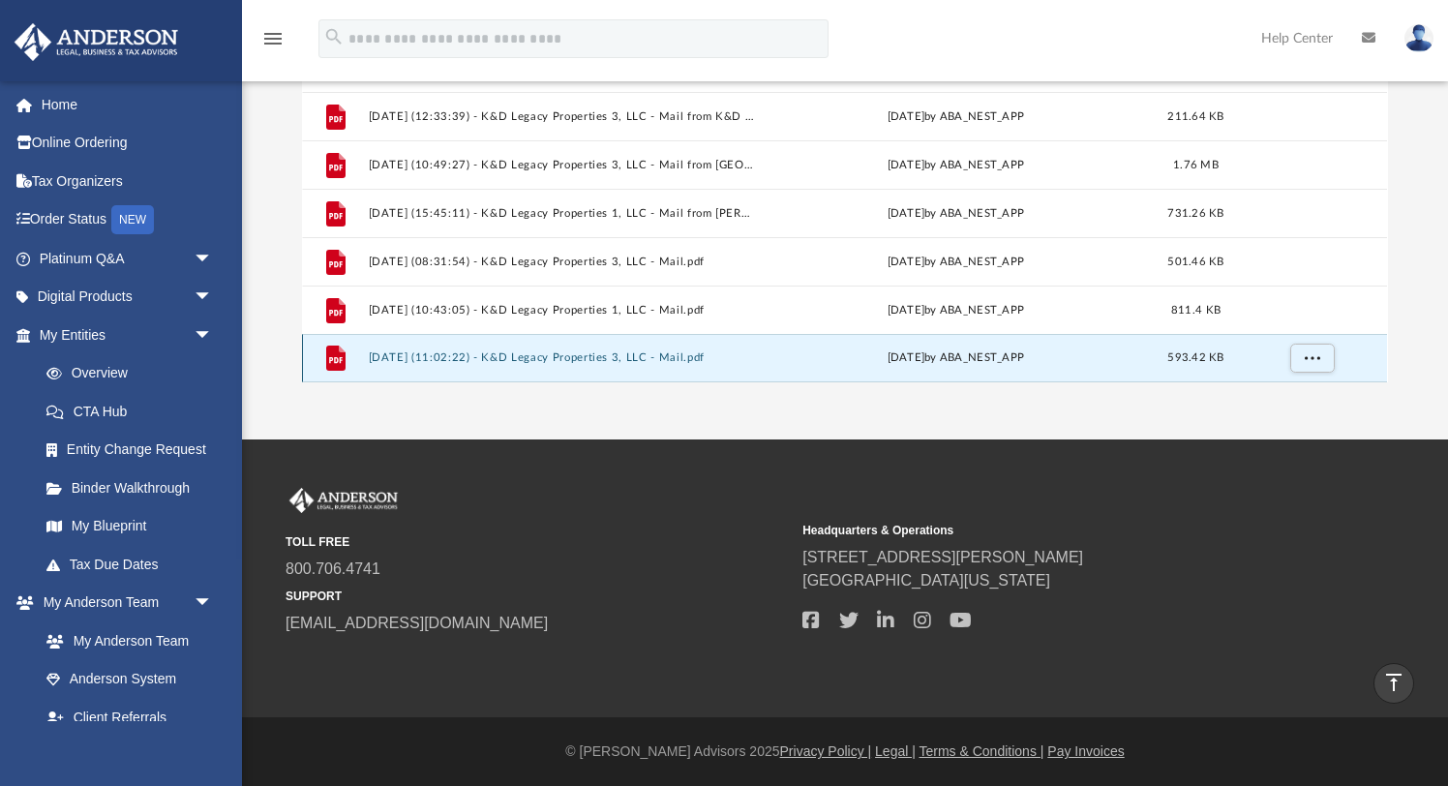
click at [554, 360] on button "[DATE] (11:02:22) - K&D Legacy Properties 3, LLC - Mail.pdf" at bounding box center [562, 358] width 386 height 13
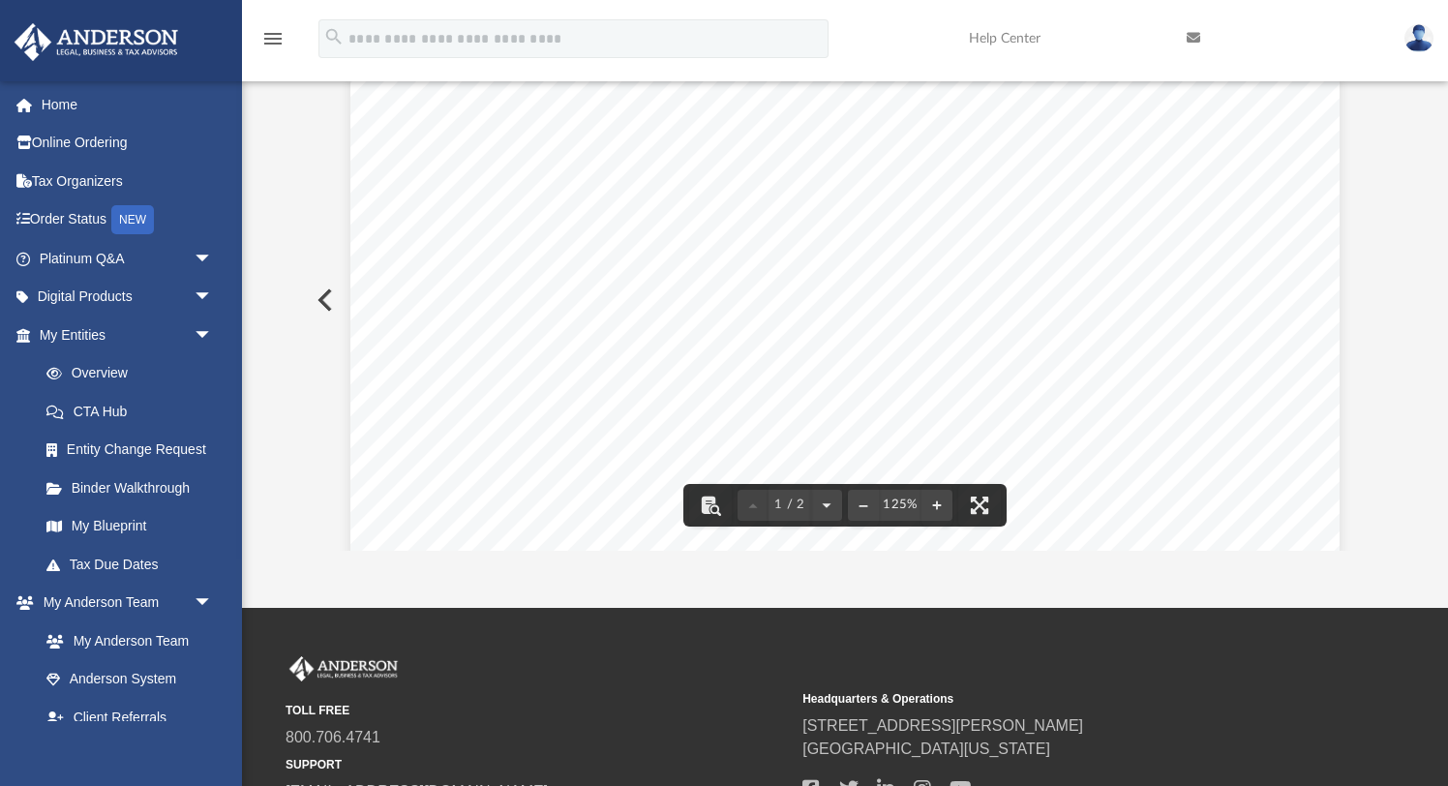
click at [328, 299] on button "Preview" at bounding box center [323, 300] width 43 height 54
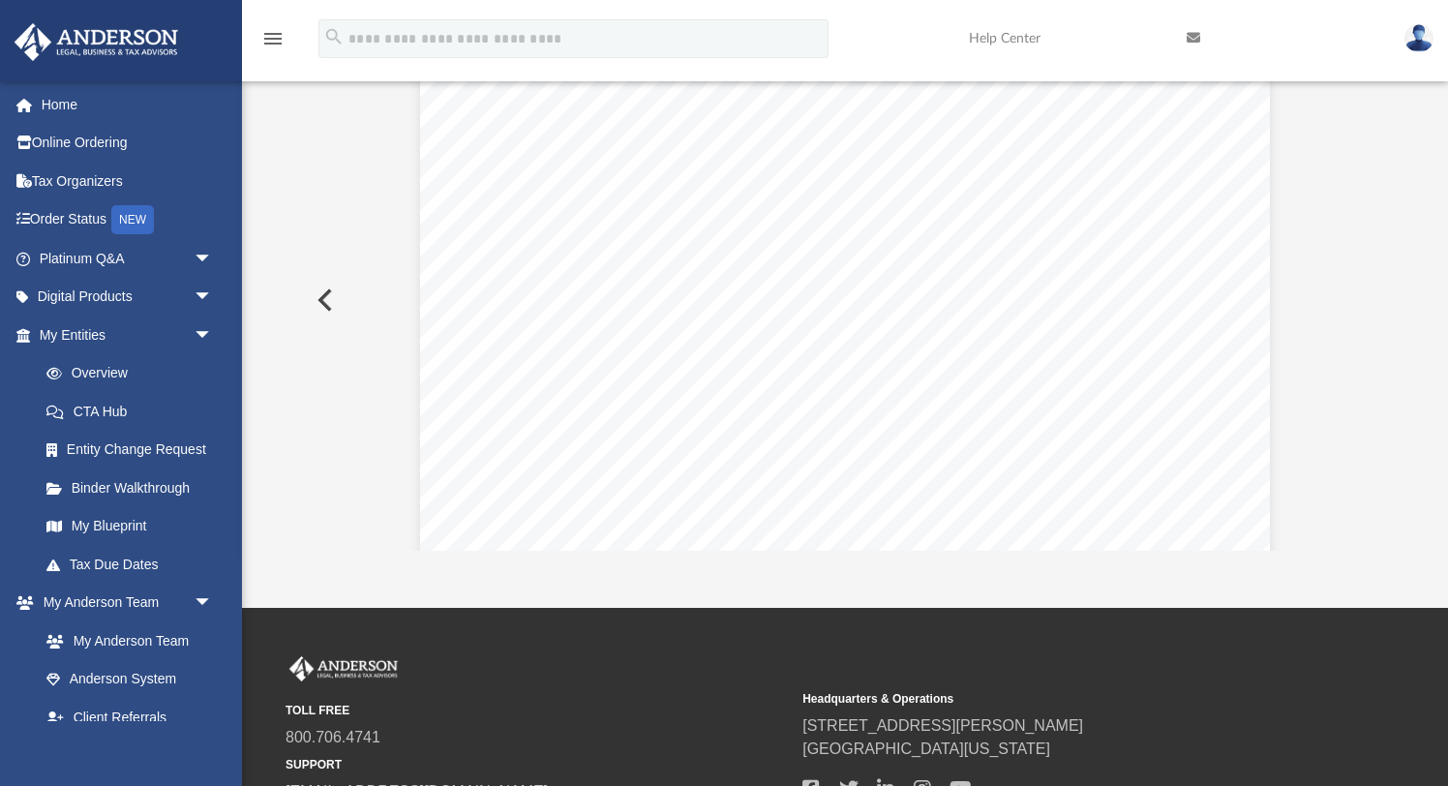
click at [328, 299] on button "Preview" at bounding box center [323, 300] width 43 height 54
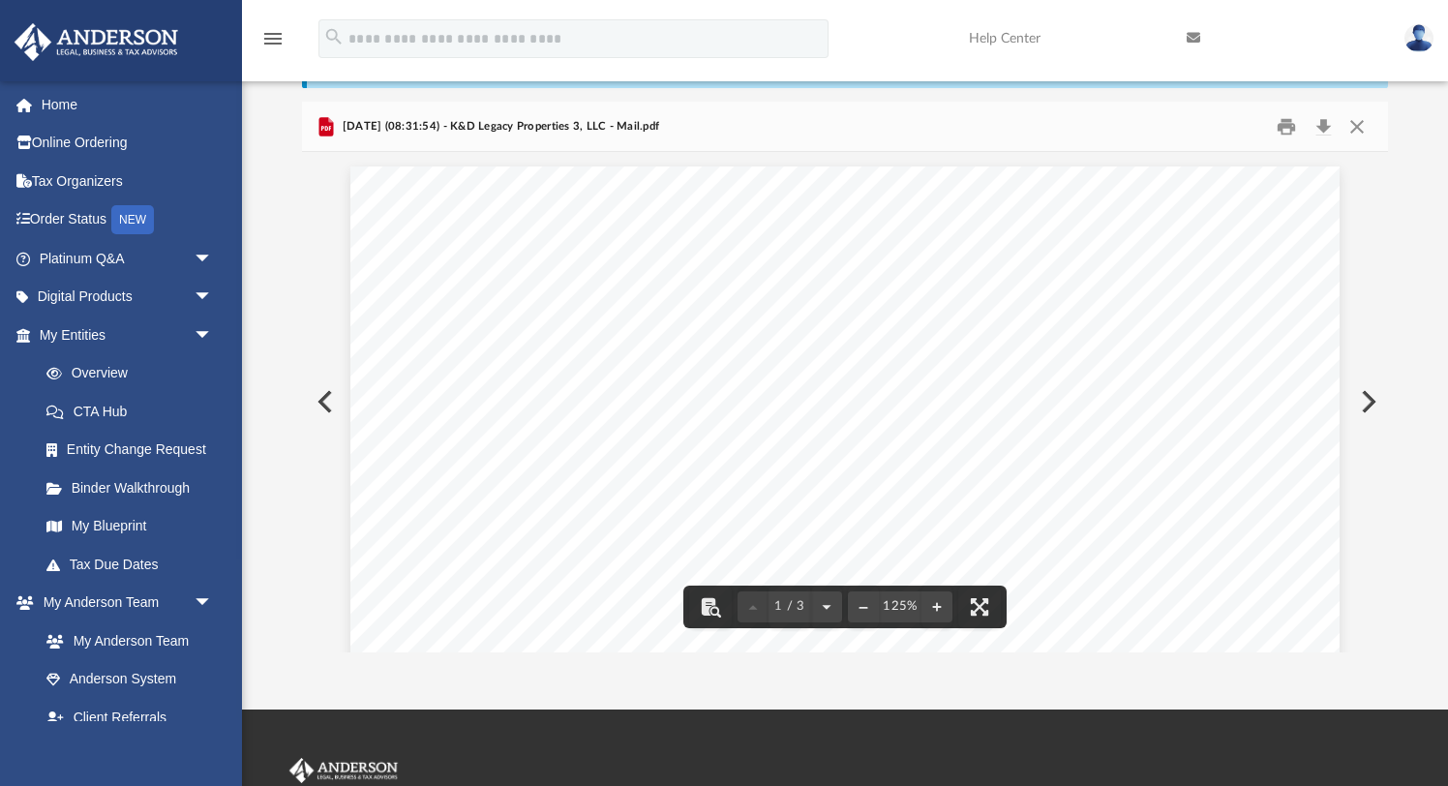
scroll to position [117, 0]
